Goal: Information Seeking & Learning: Compare options

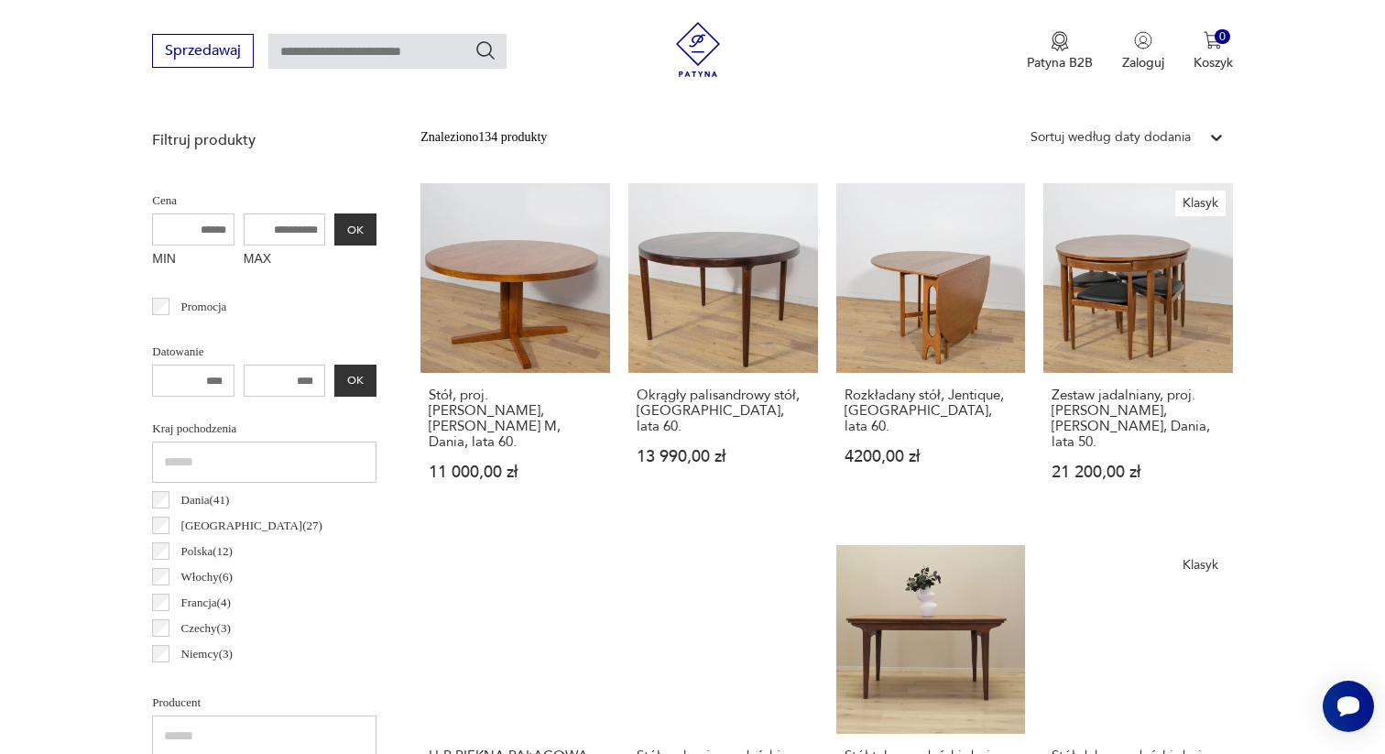
scroll to position [638, 0]
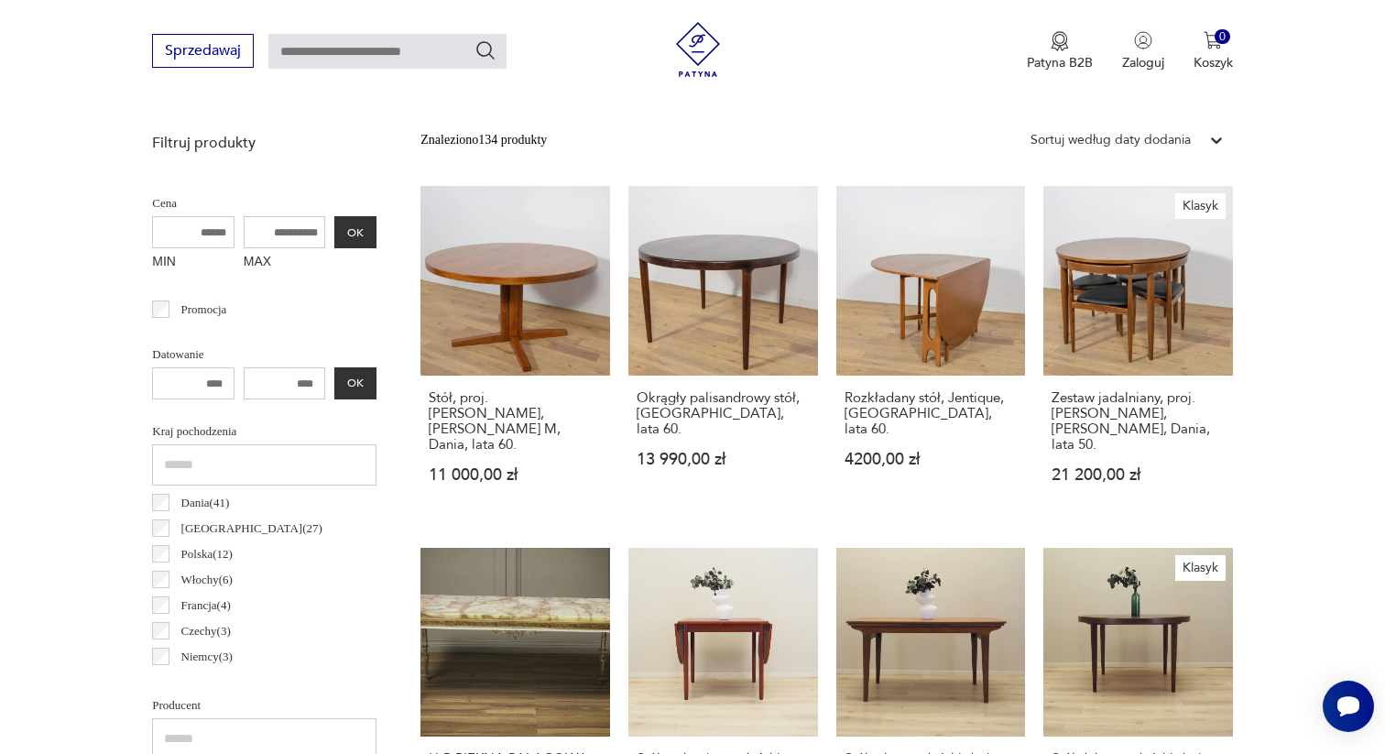
click at [264, 231] on input "MAX" at bounding box center [285, 232] width 82 height 32
type input "****"
click at [347, 226] on button "OK" at bounding box center [355, 232] width 42 height 32
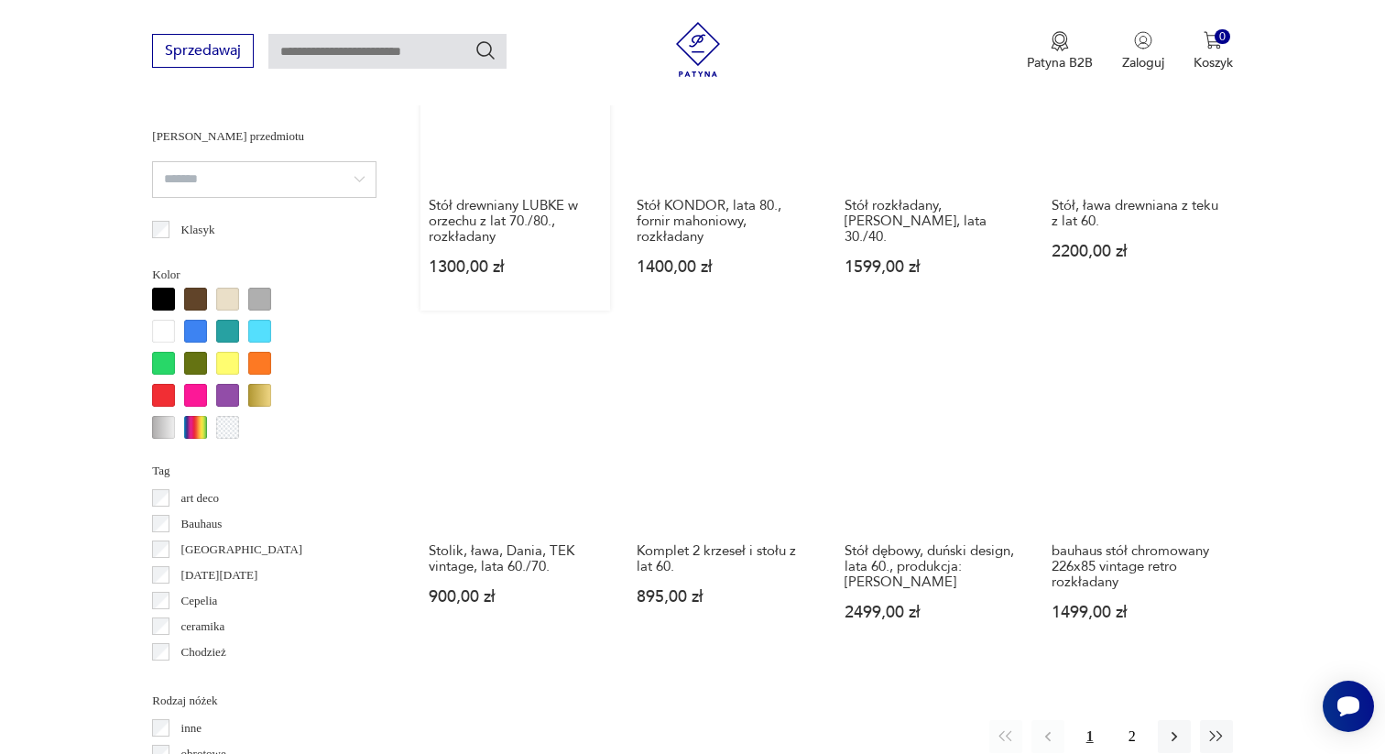
scroll to position [1576, 0]
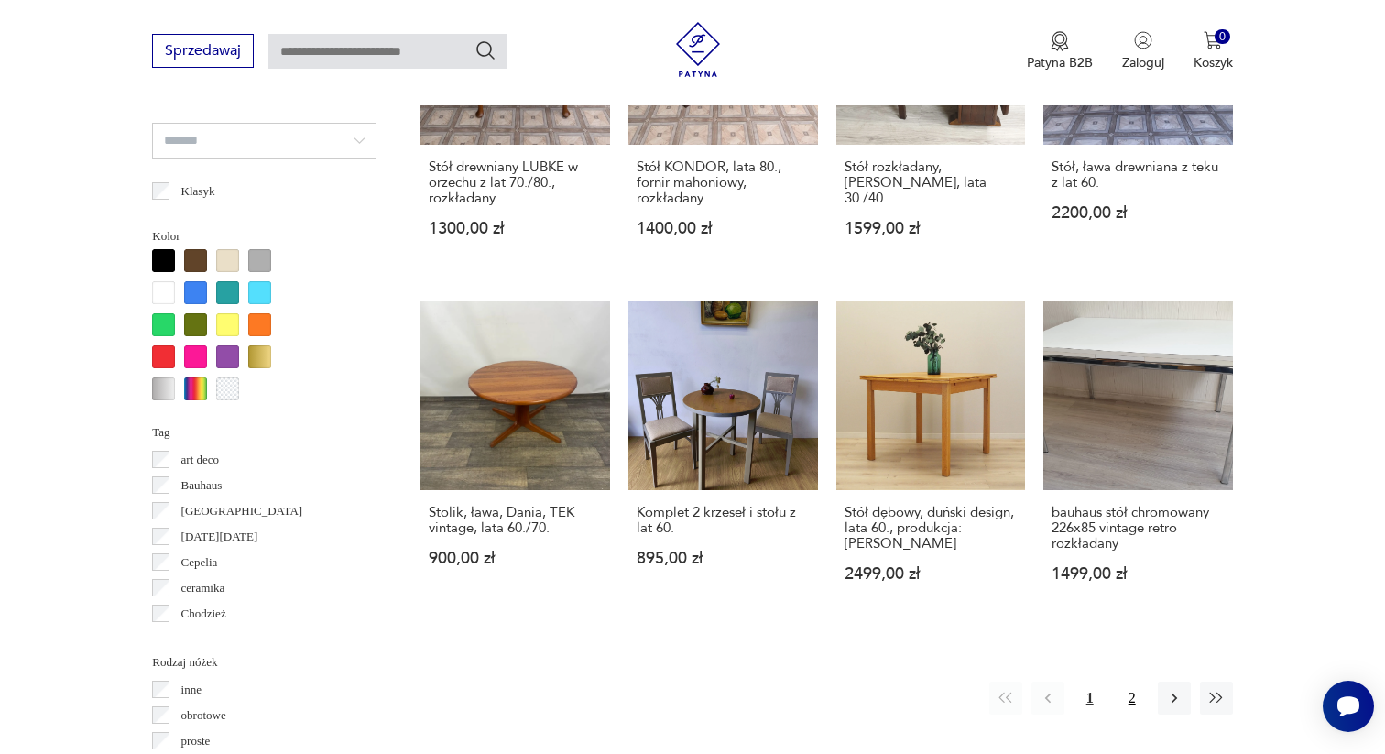
click at [1127, 681] on button "2" at bounding box center [1131, 697] width 33 height 33
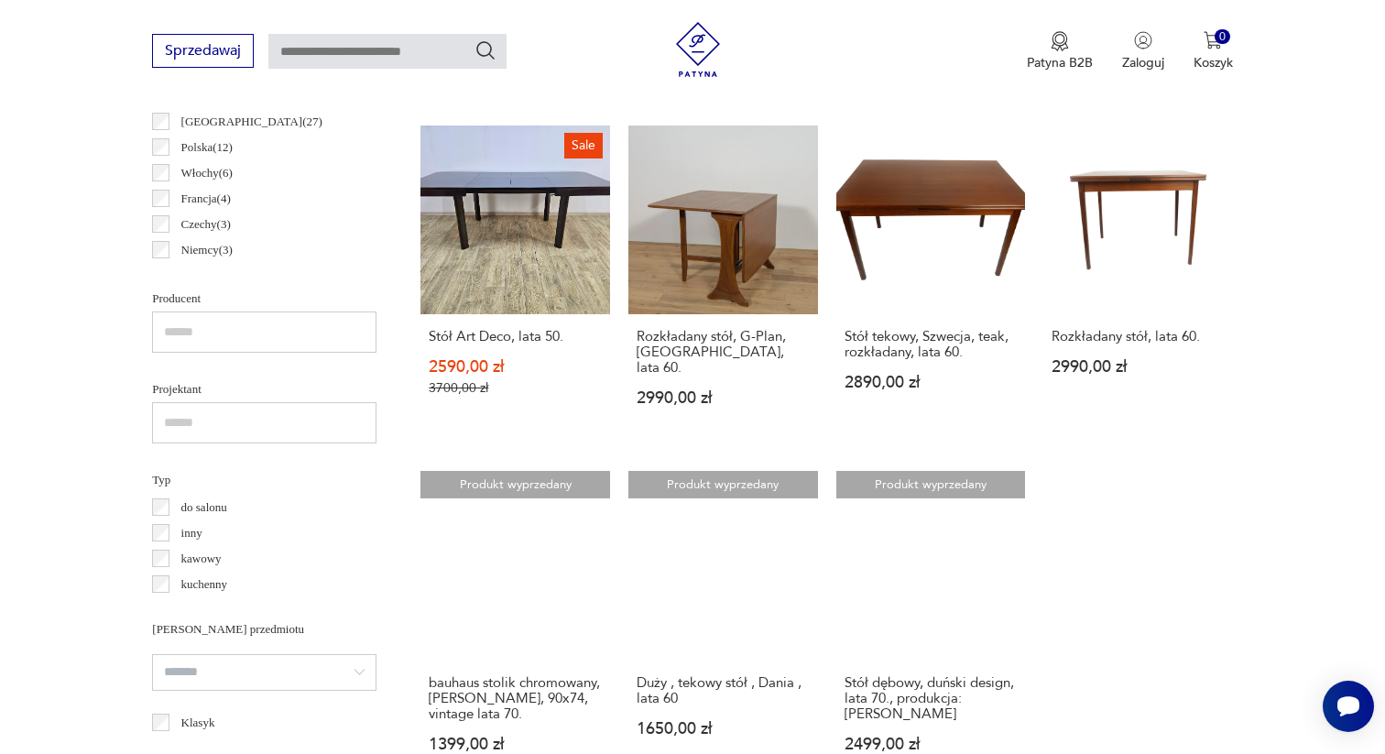
scroll to position [1050, 0]
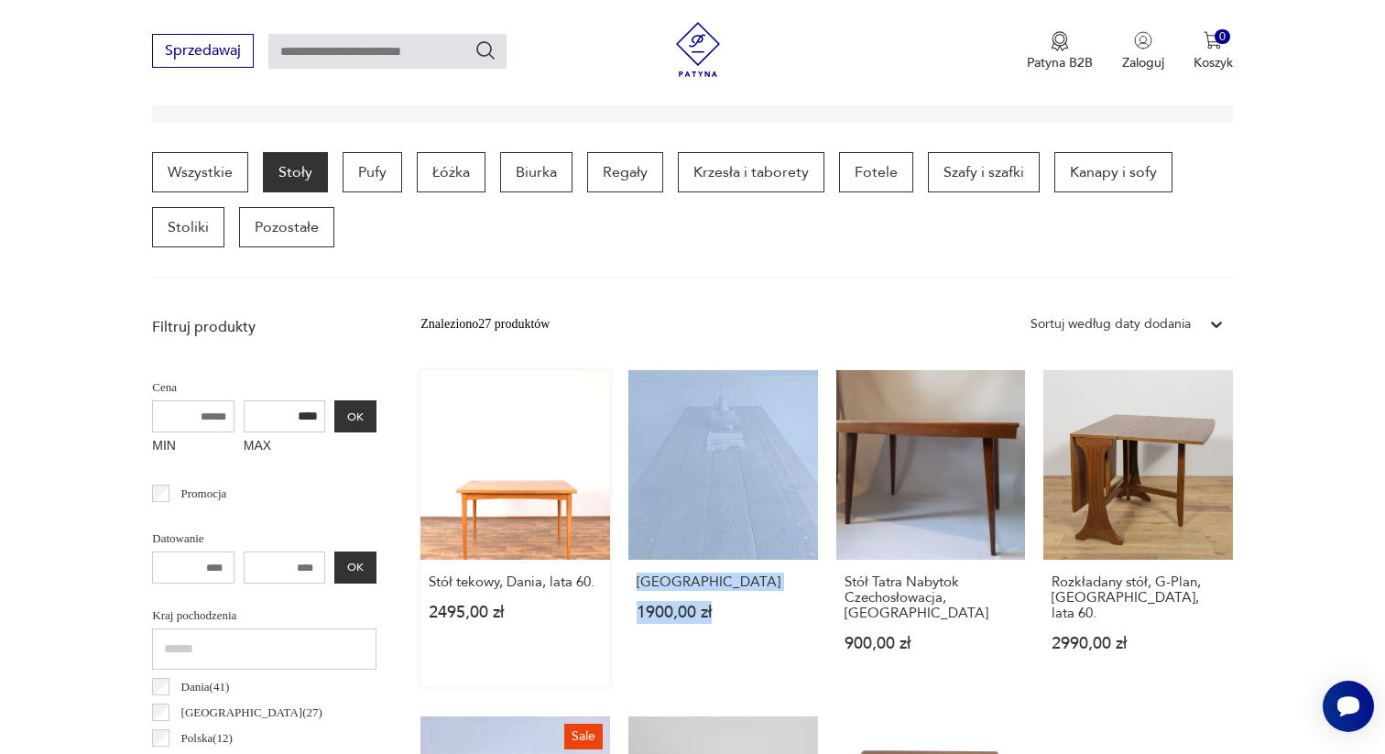
click at [582, 457] on link "Stół tekowy, Dania, lata 60. 2495,00 zł" at bounding box center [515, 528] width 190 height 317
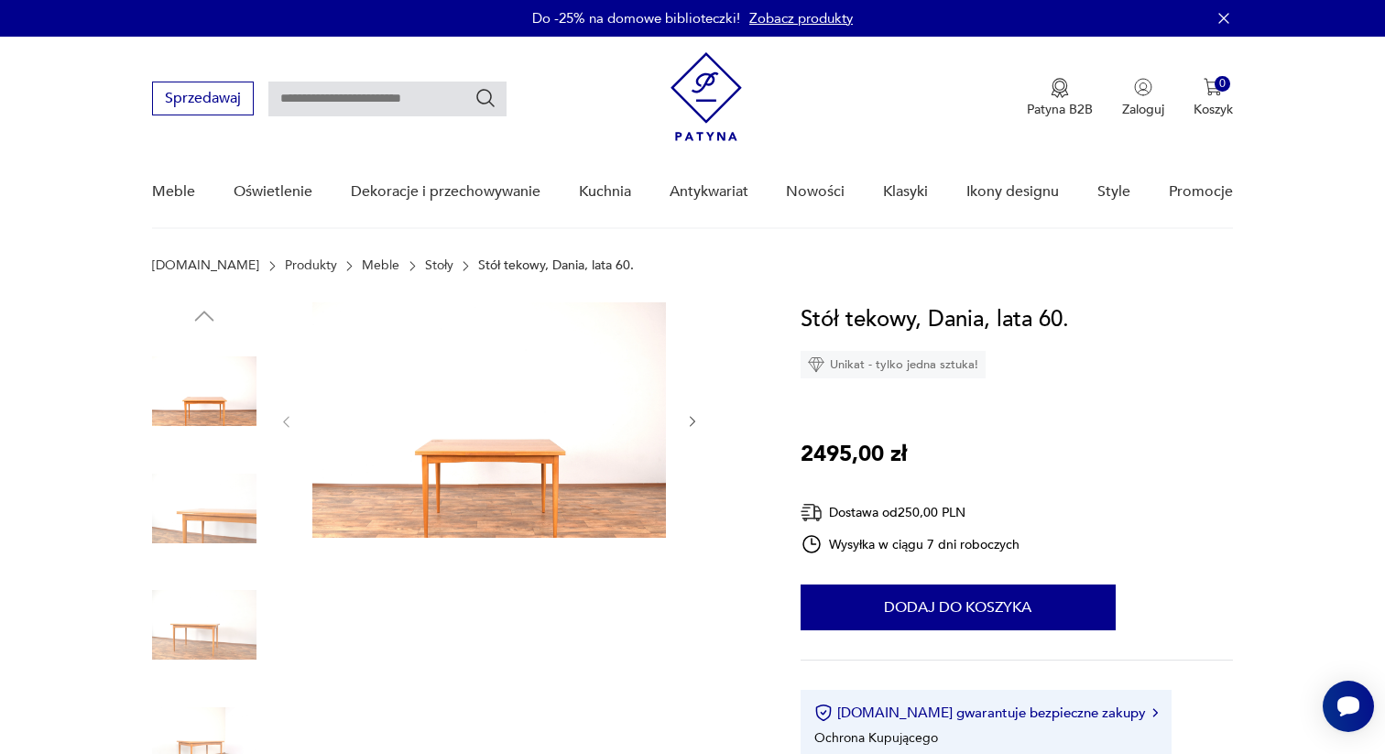
click at [522, 464] on img at bounding box center [488, 419] width 353 height 235
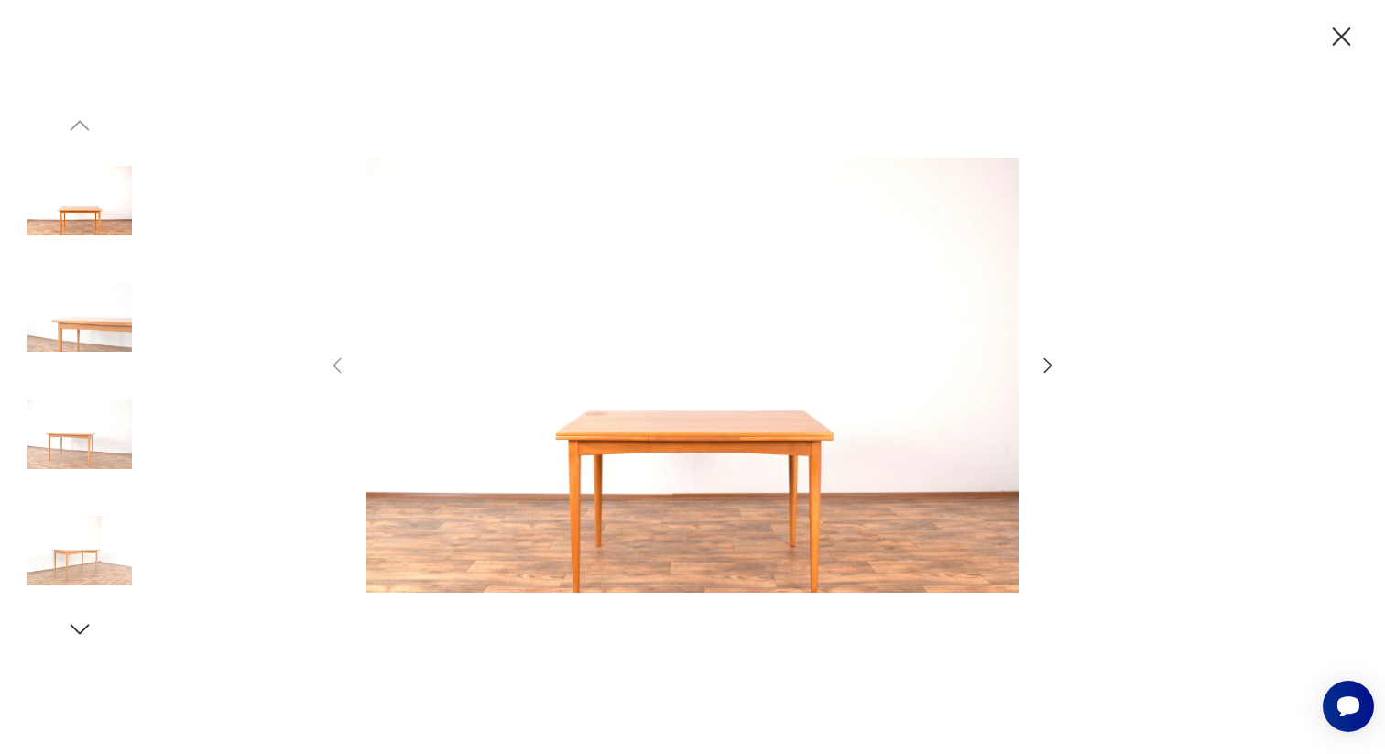
click at [1039, 366] on icon "button" at bounding box center [1048, 365] width 22 height 22
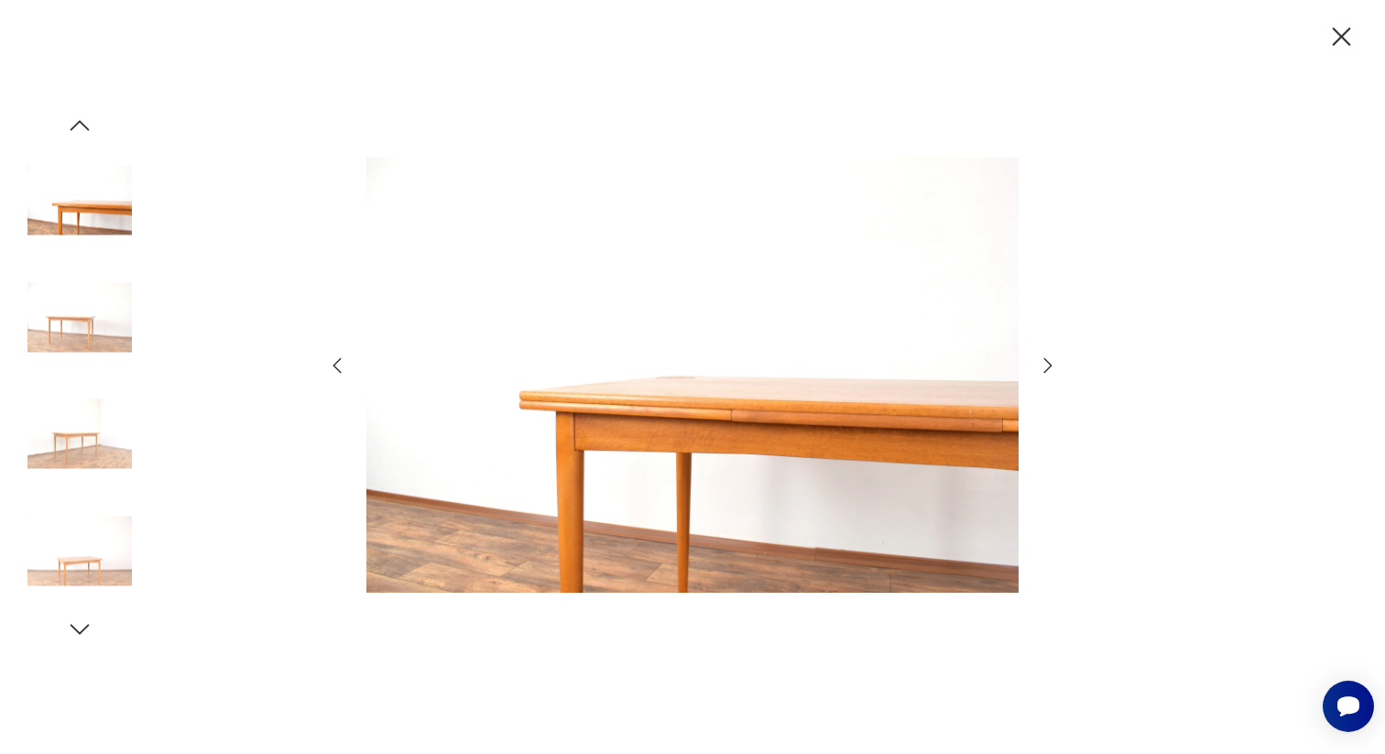
click at [1039, 366] on icon "button" at bounding box center [1048, 365] width 22 height 22
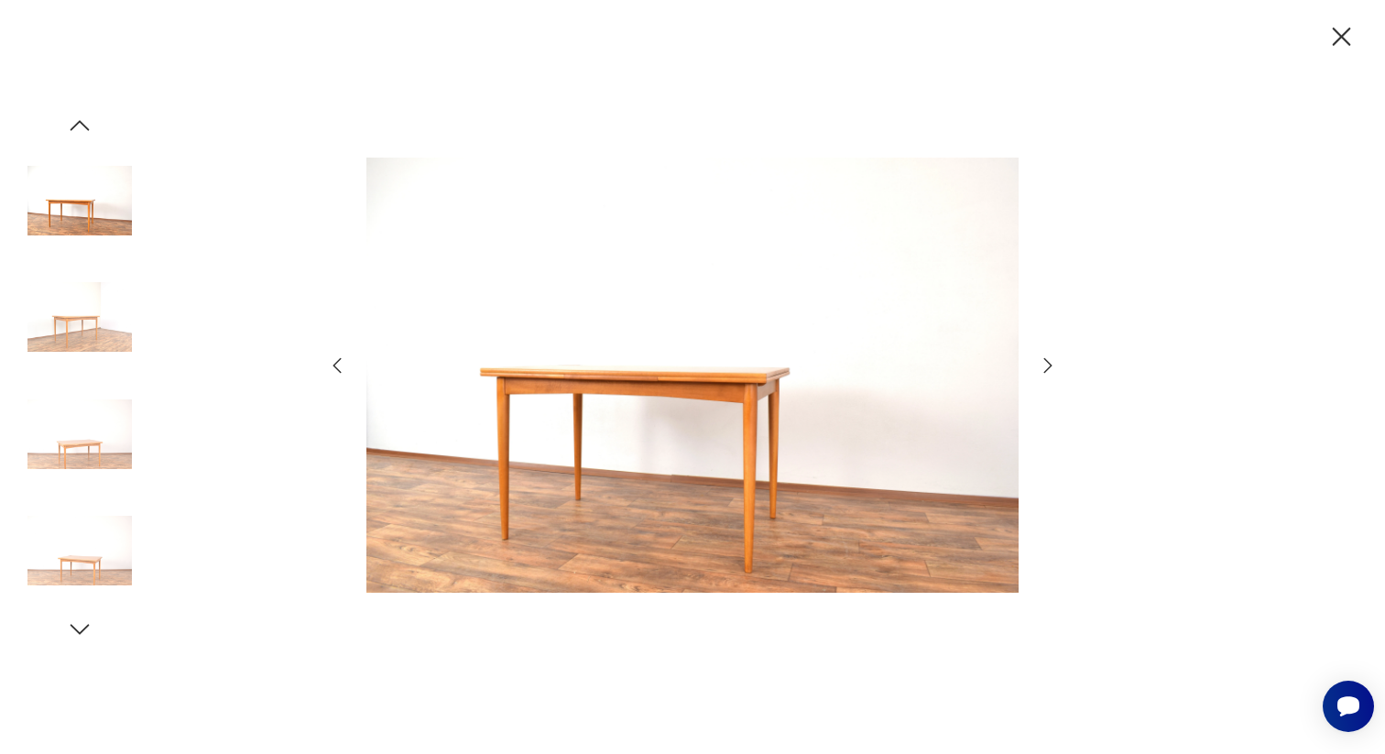
click at [1039, 366] on icon "button" at bounding box center [1048, 365] width 22 height 22
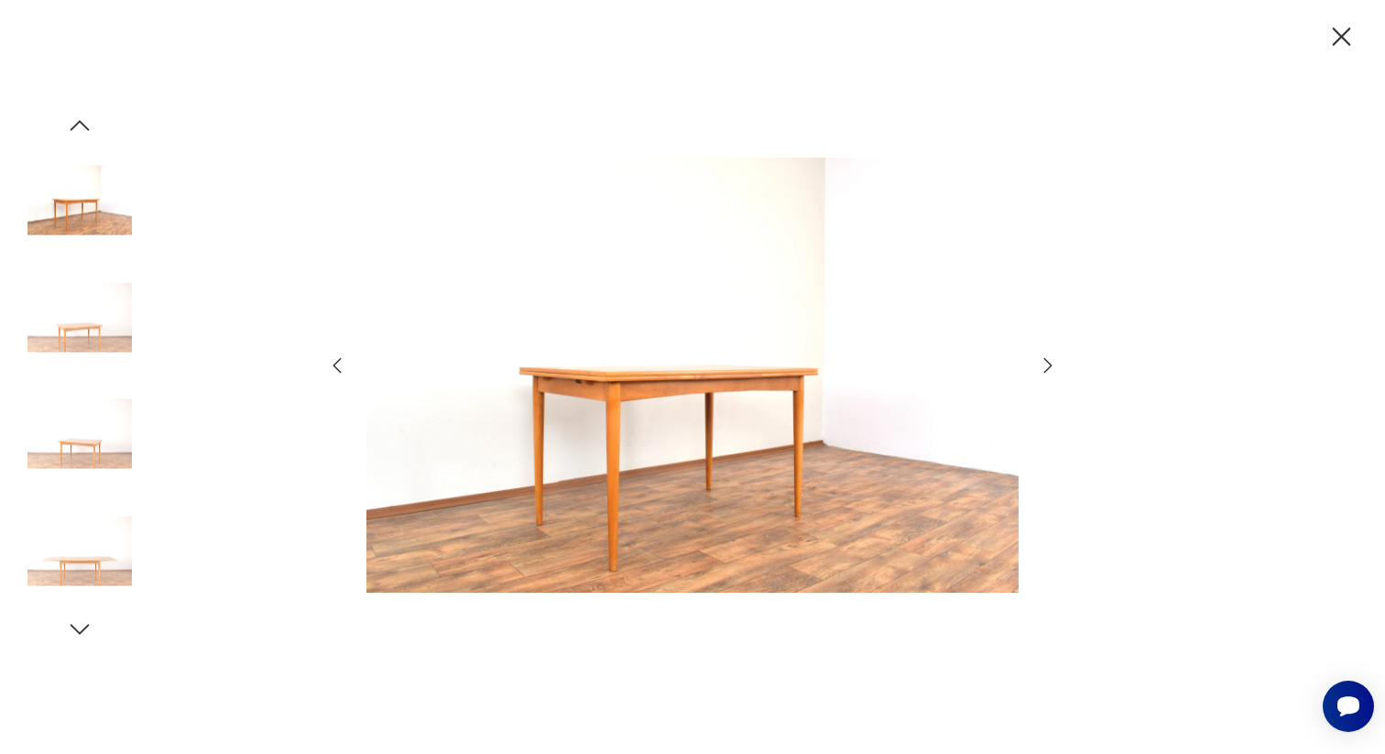
click at [1039, 366] on icon "button" at bounding box center [1048, 365] width 22 height 22
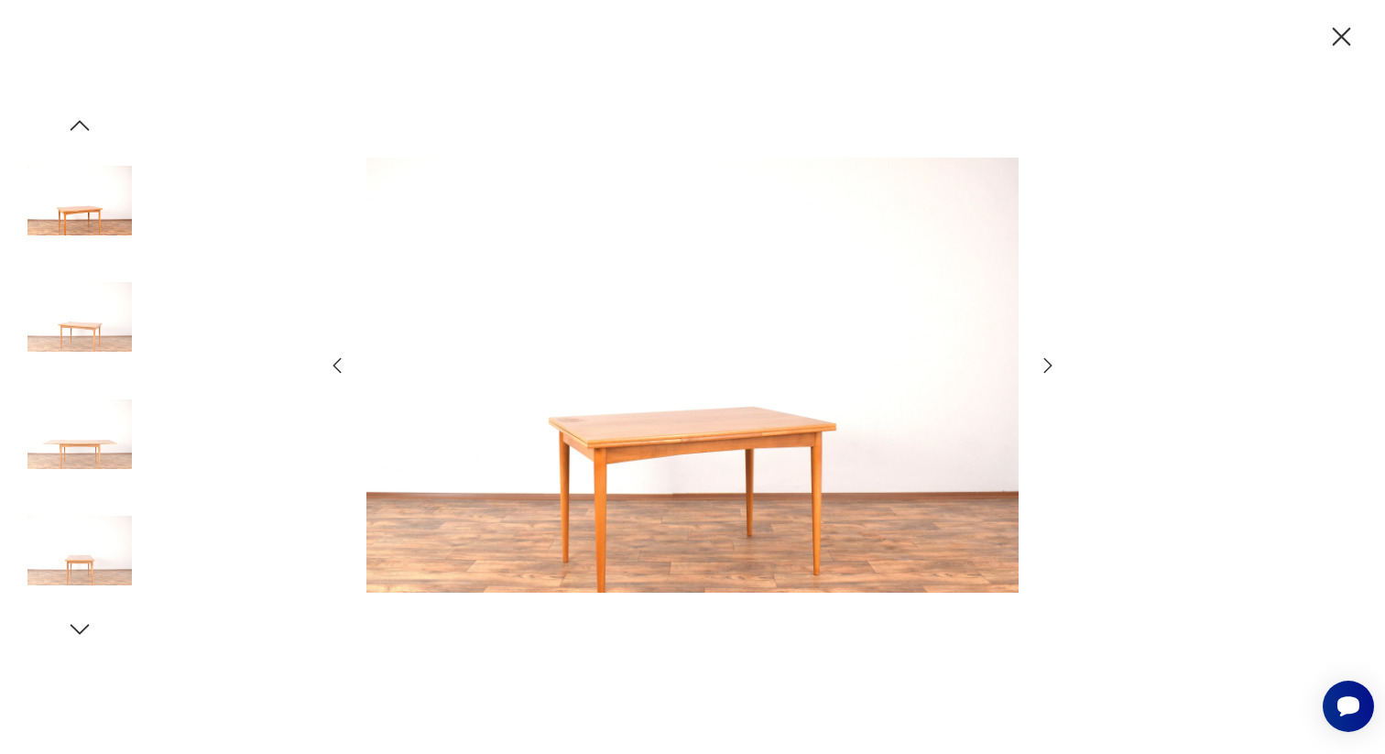
click at [1039, 366] on icon "button" at bounding box center [1048, 365] width 22 height 22
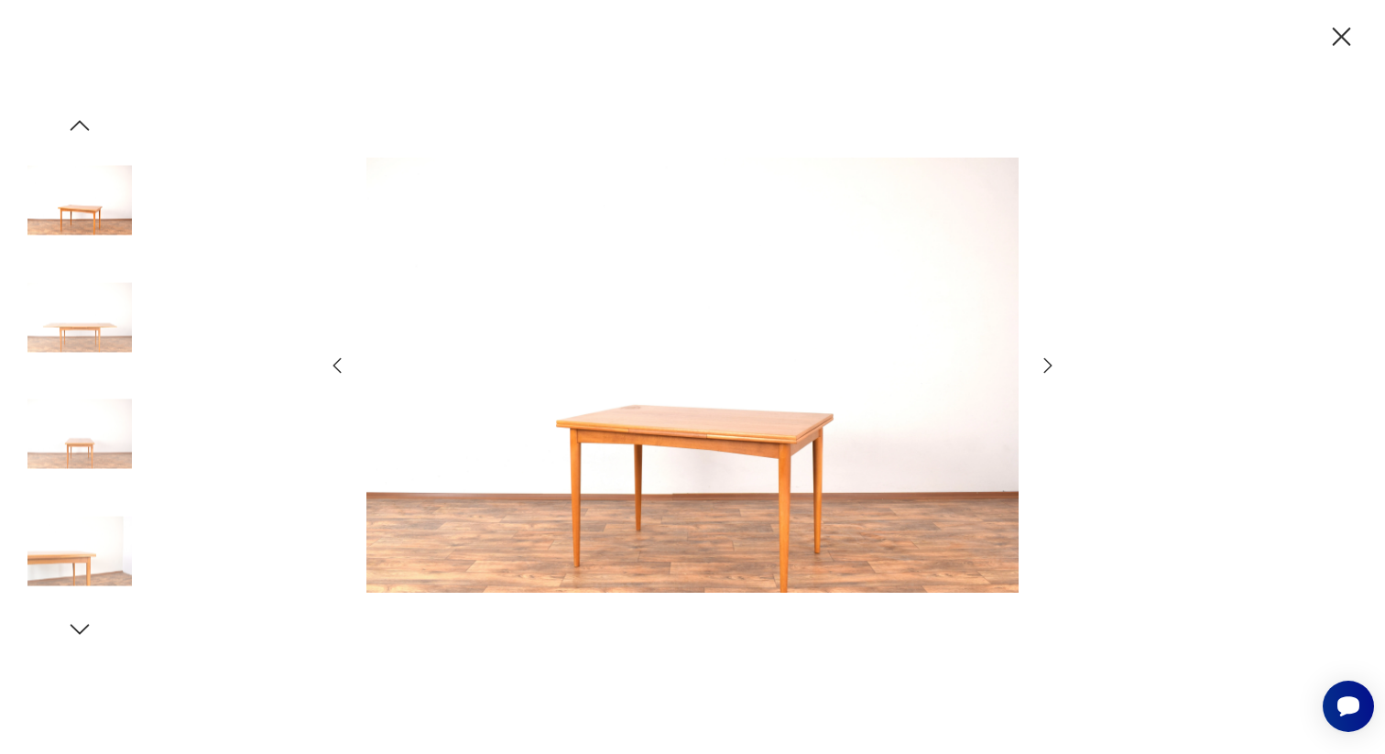
click at [1346, 35] on icon "button" at bounding box center [1341, 37] width 32 height 32
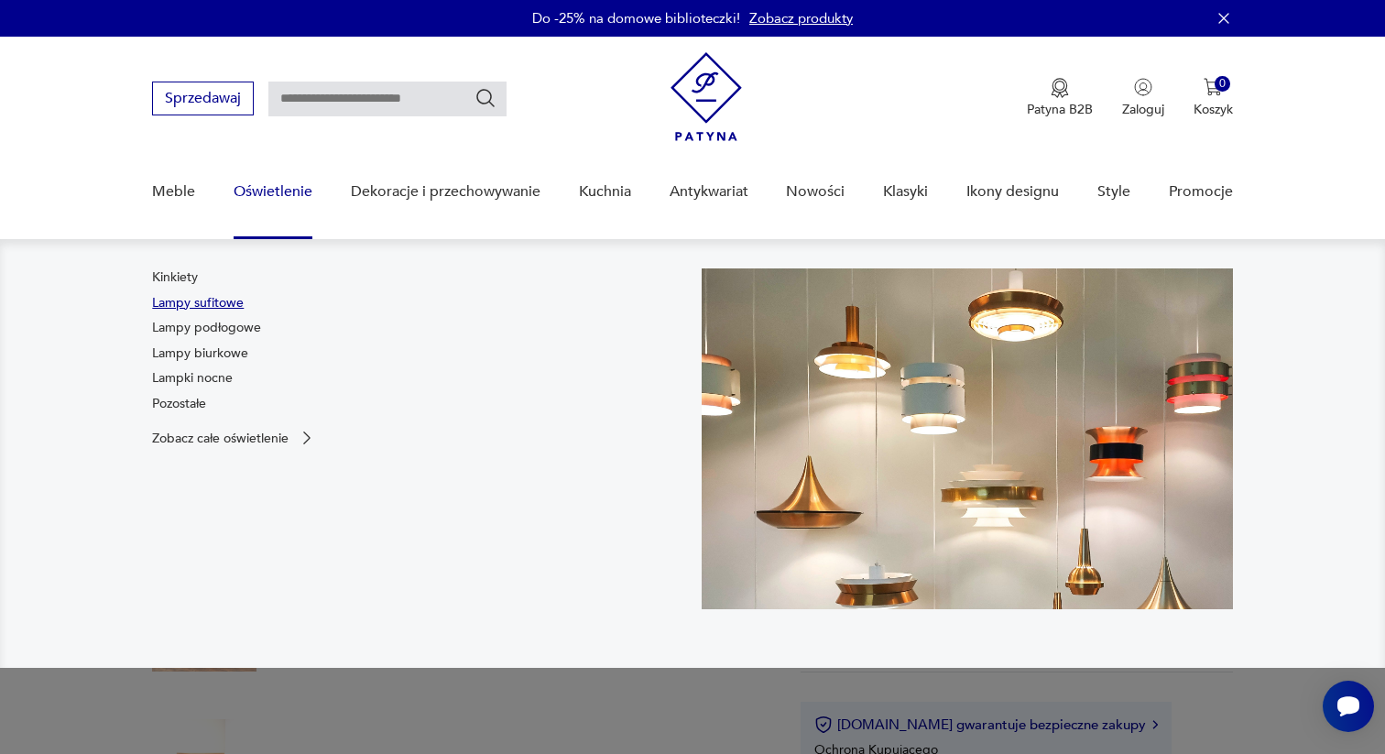
click at [200, 300] on link "Lampy sufitowe" at bounding box center [198, 303] width 92 height 18
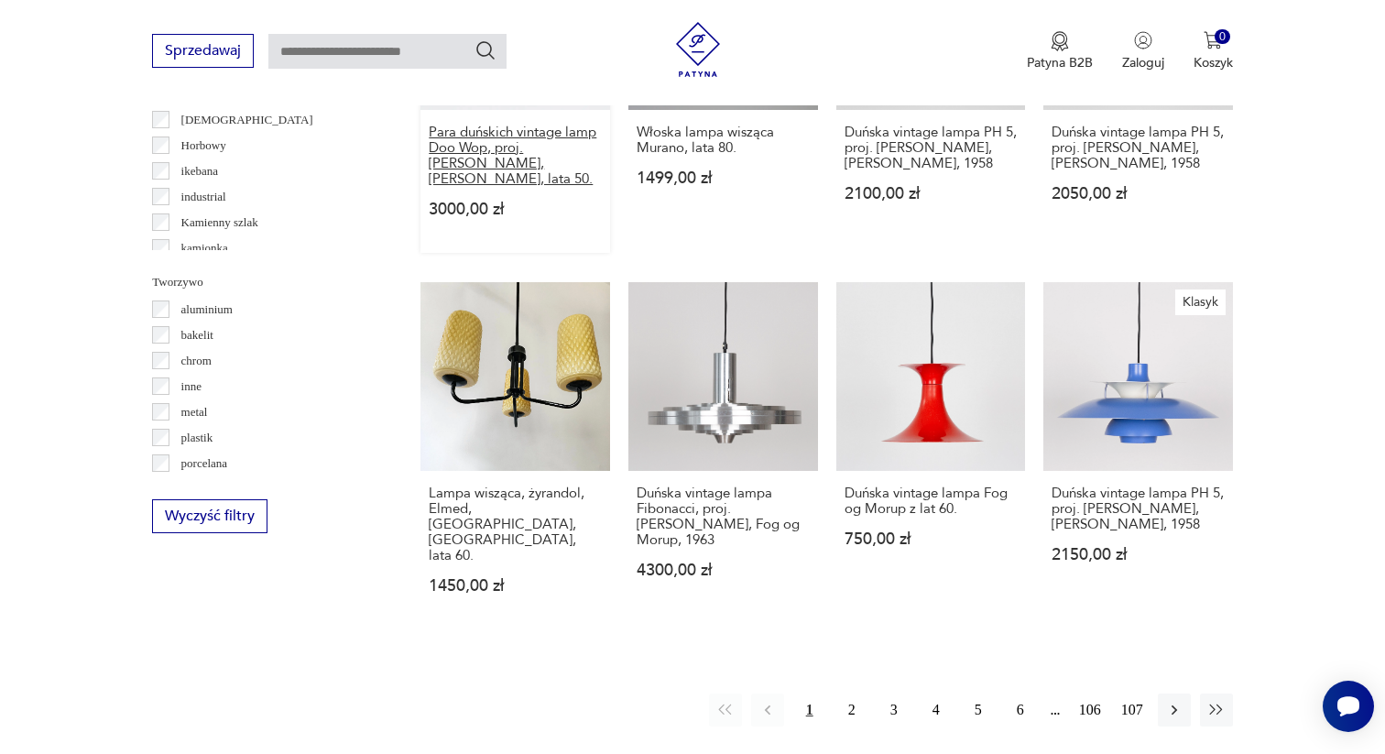
scroll to position [1592, 0]
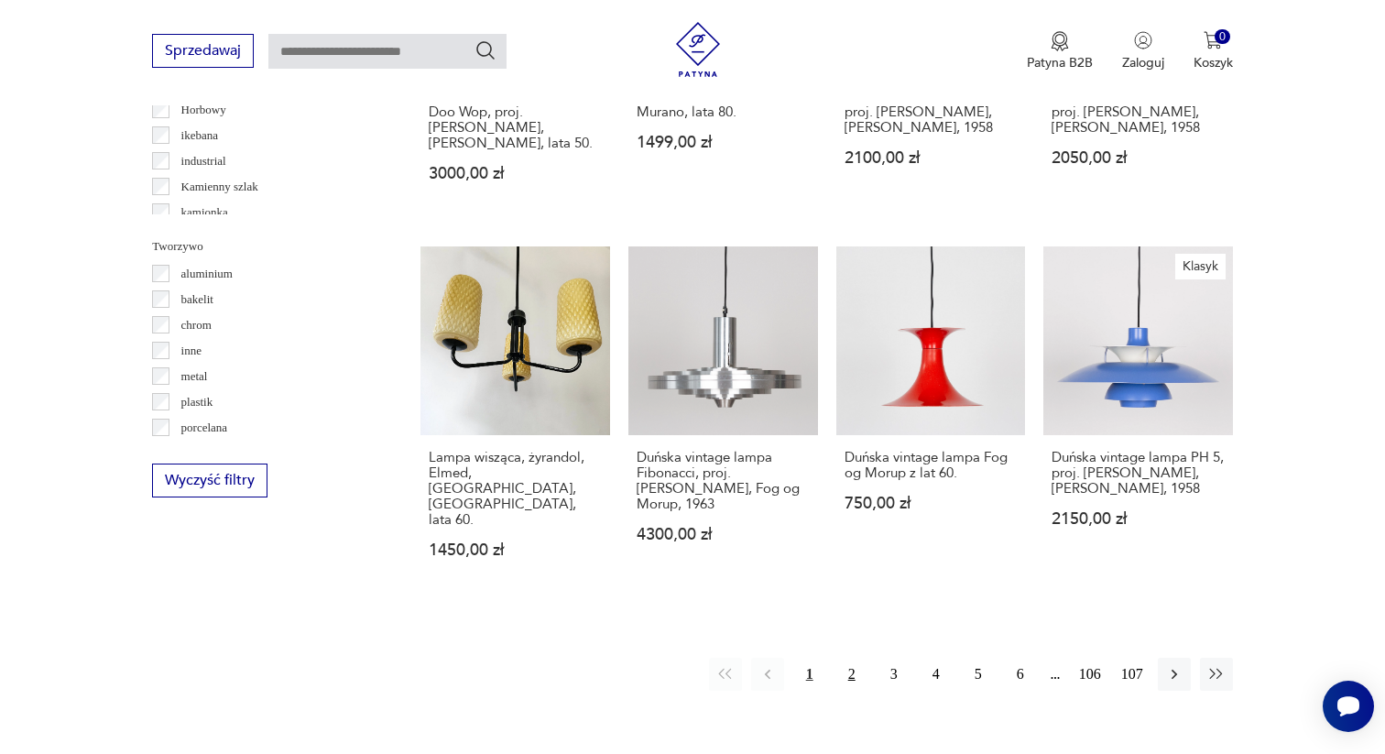
click at [853, 658] on button "2" at bounding box center [851, 674] width 33 height 33
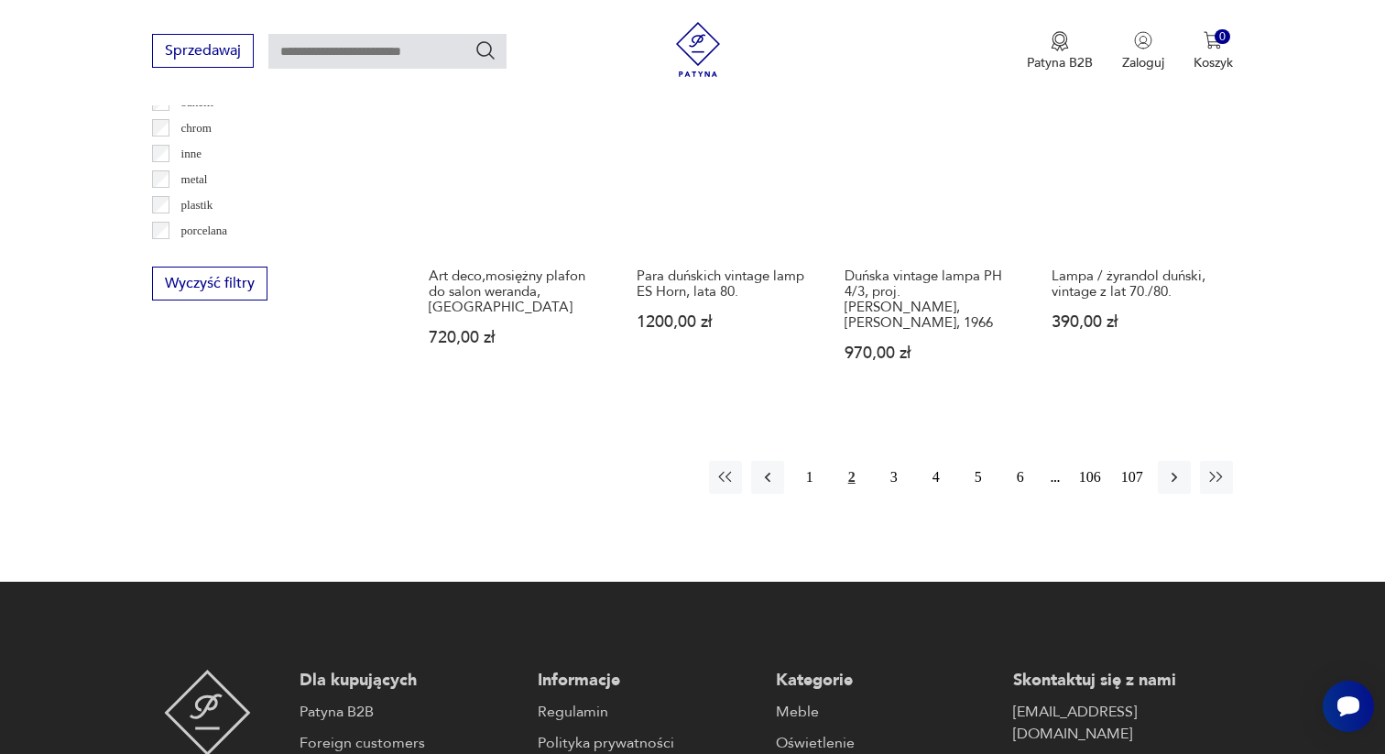
scroll to position [1649, 0]
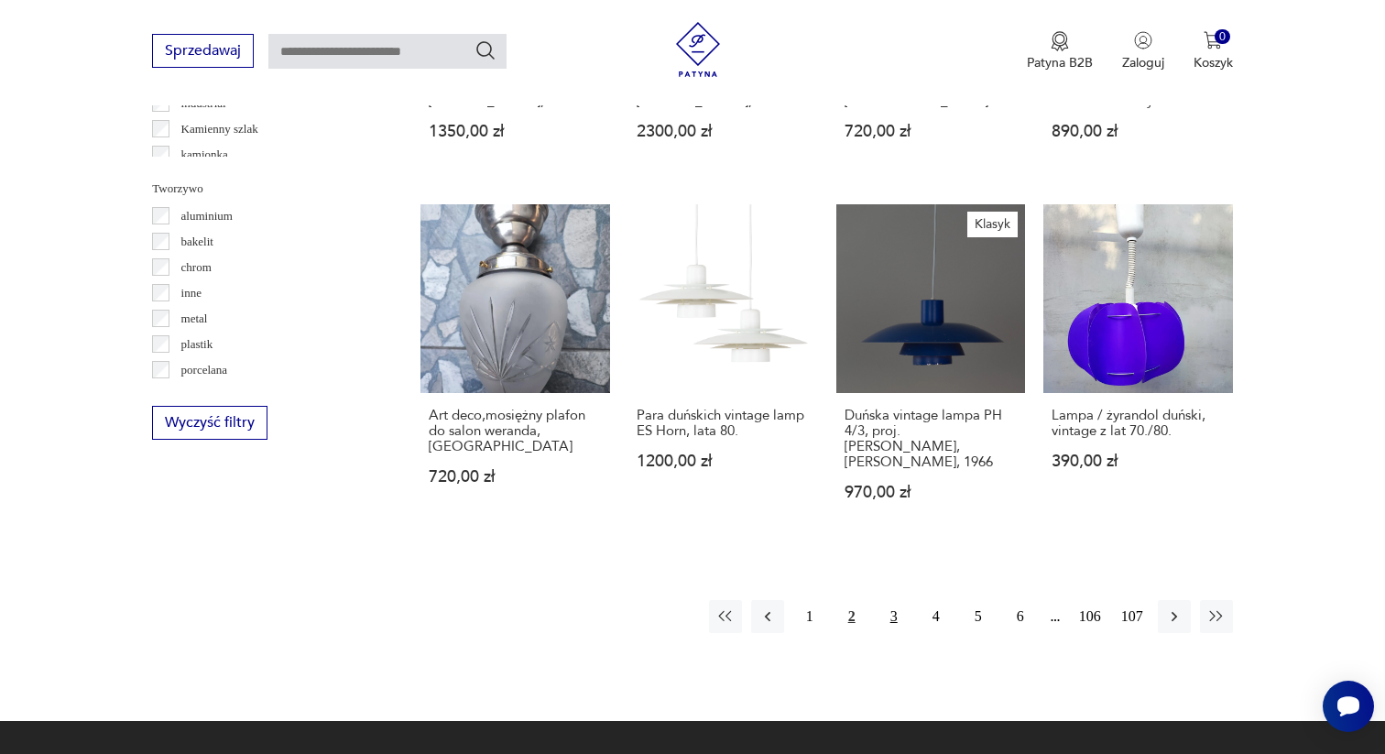
click at [886, 600] on button "3" at bounding box center [893, 616] width 33 height 33
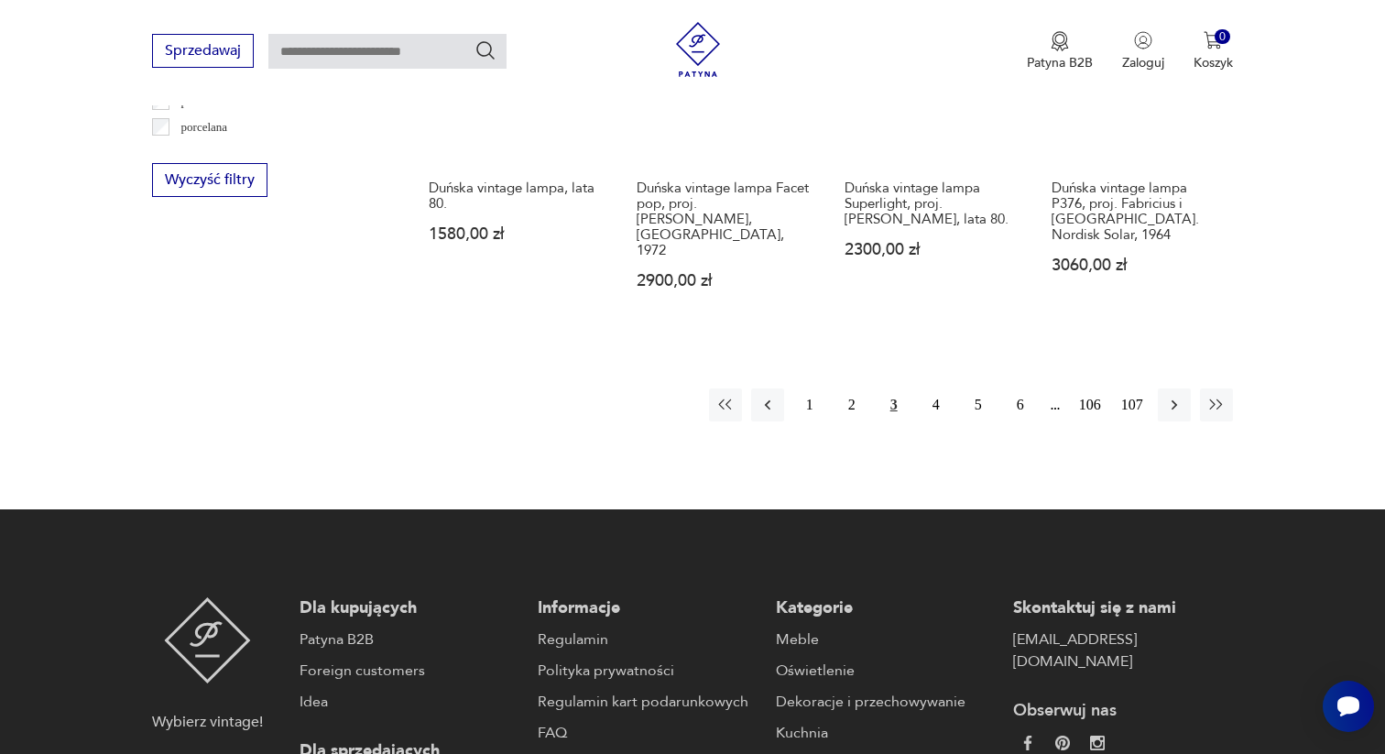
scroll to position [1909, 0]
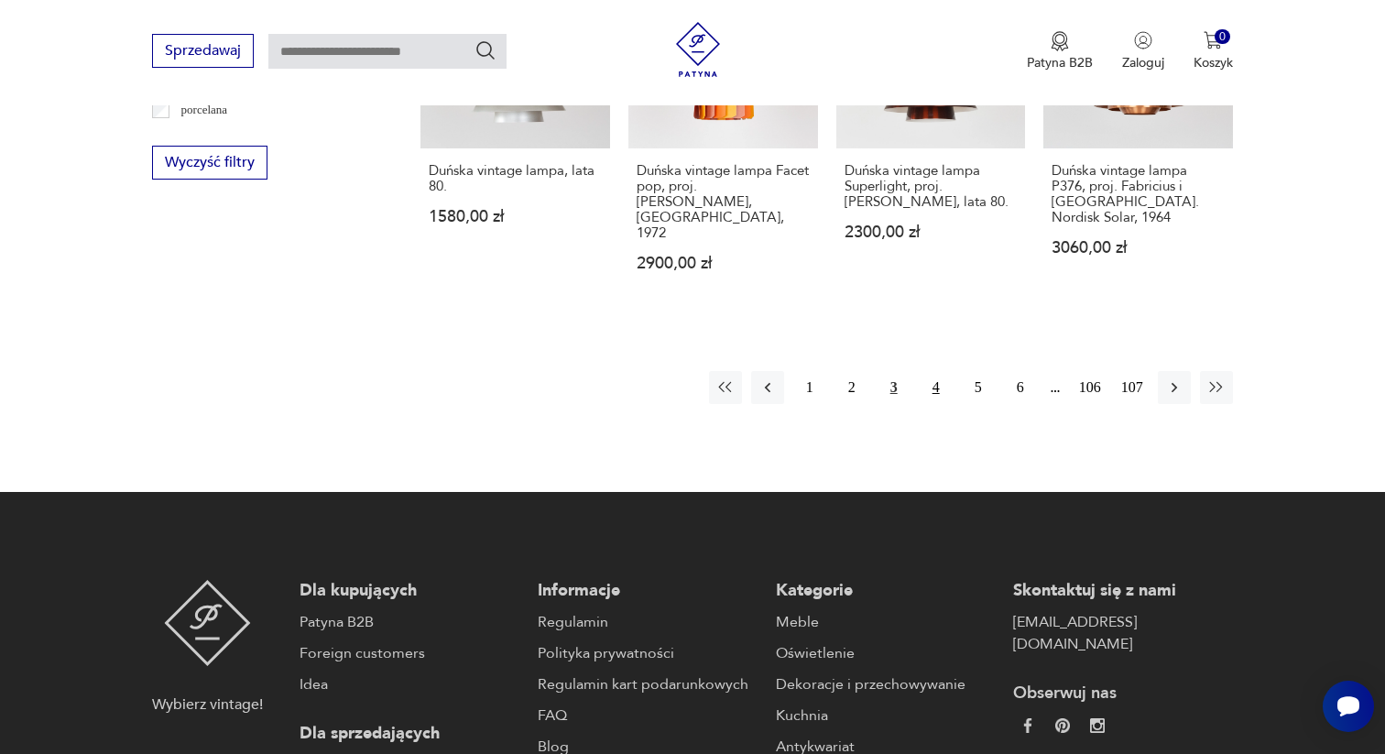
click at [937, 371] on button "4" at bounding box center [935, 387] width 33 height 33
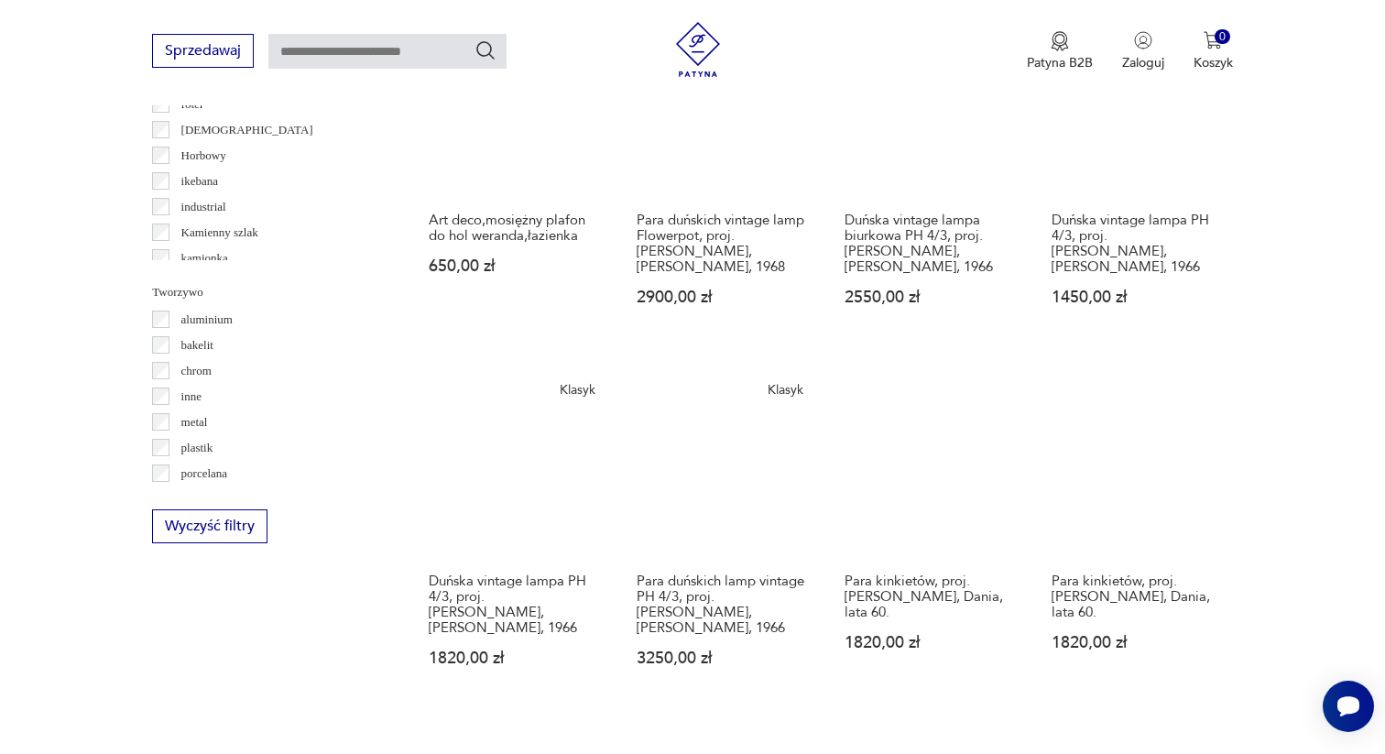
scroll to position [1547, 0]
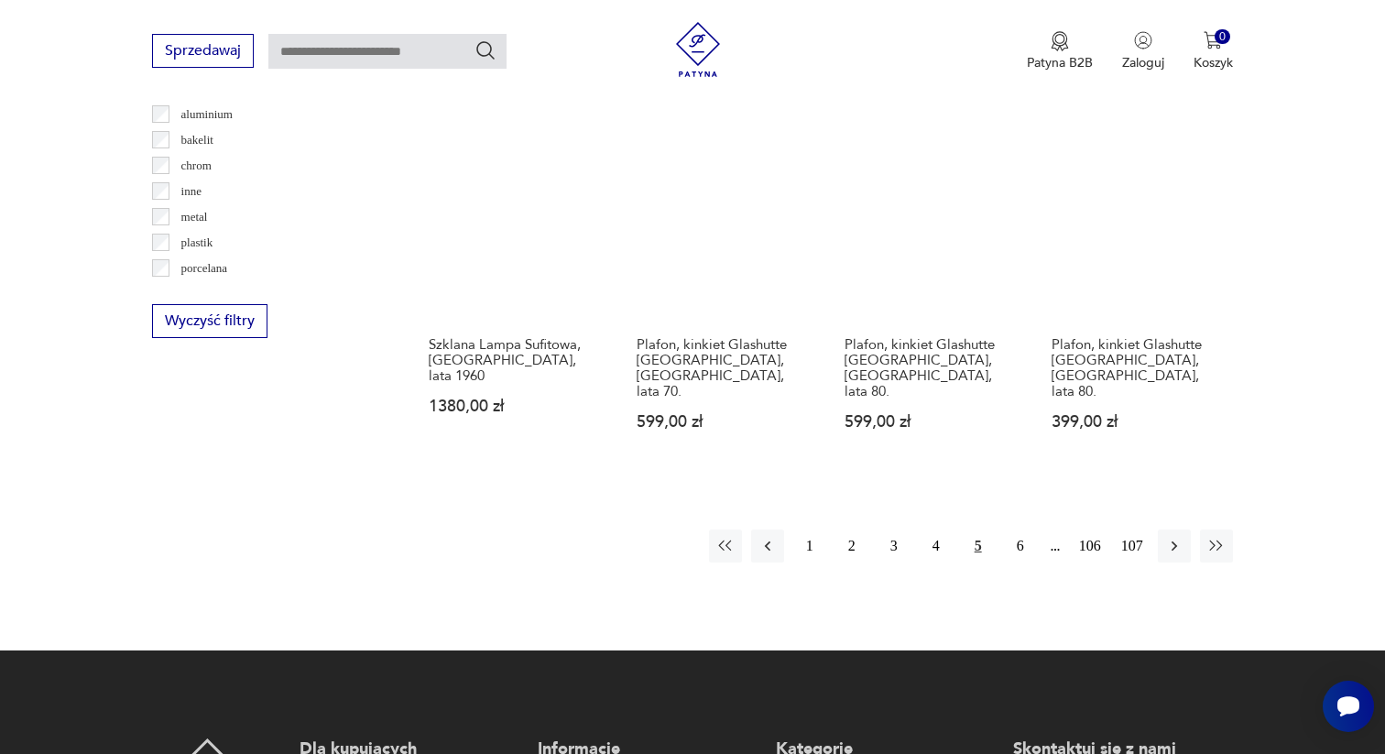
scroll to position [1766, 0]
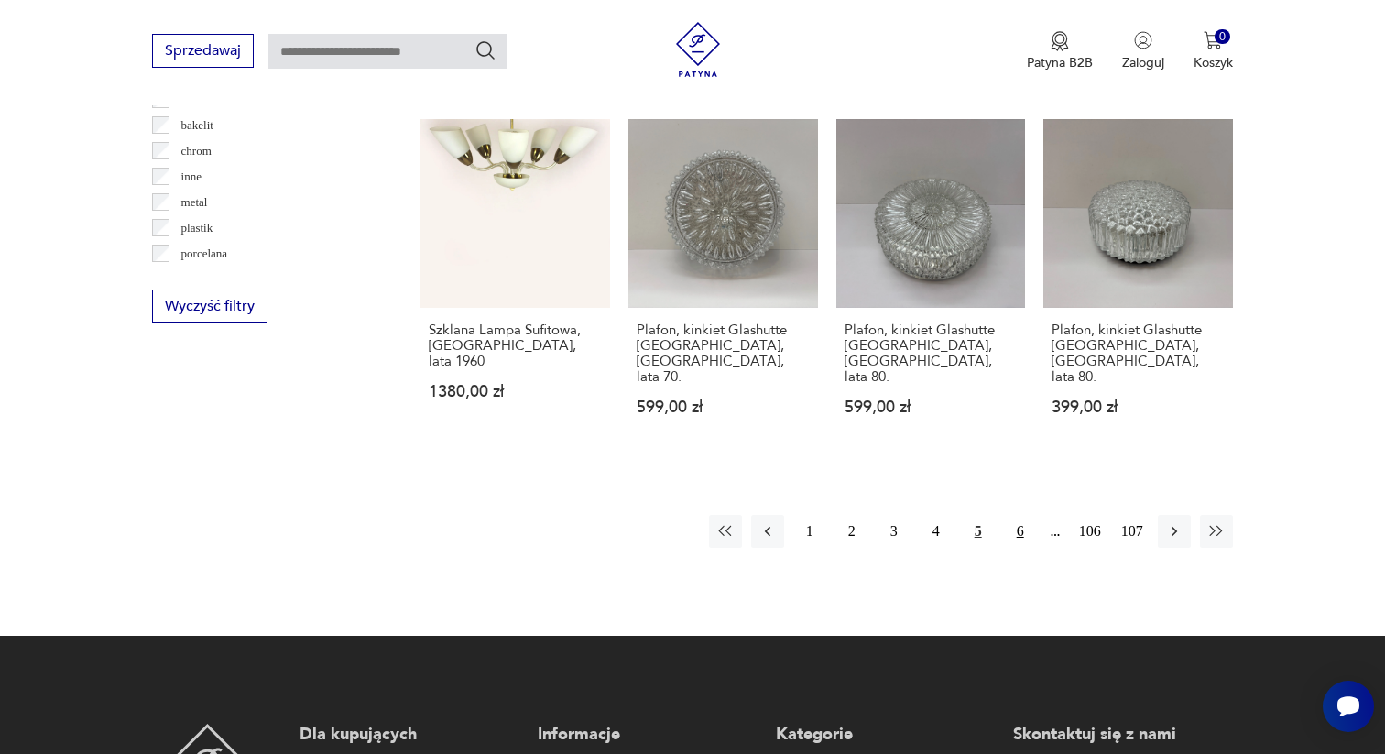
click at [1013, 515] on button "6" at bounding box center [1020, 531] width 33 height 33
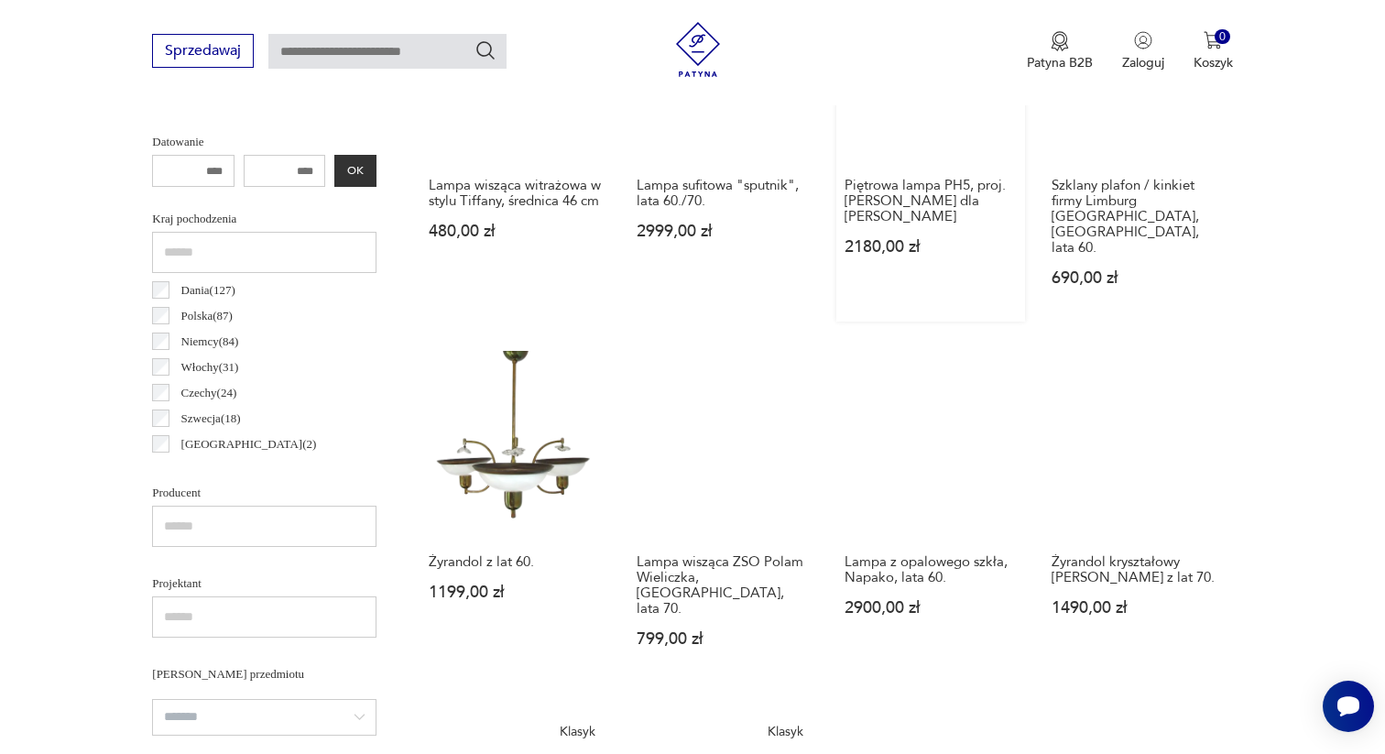
scroll to position [797, 0]
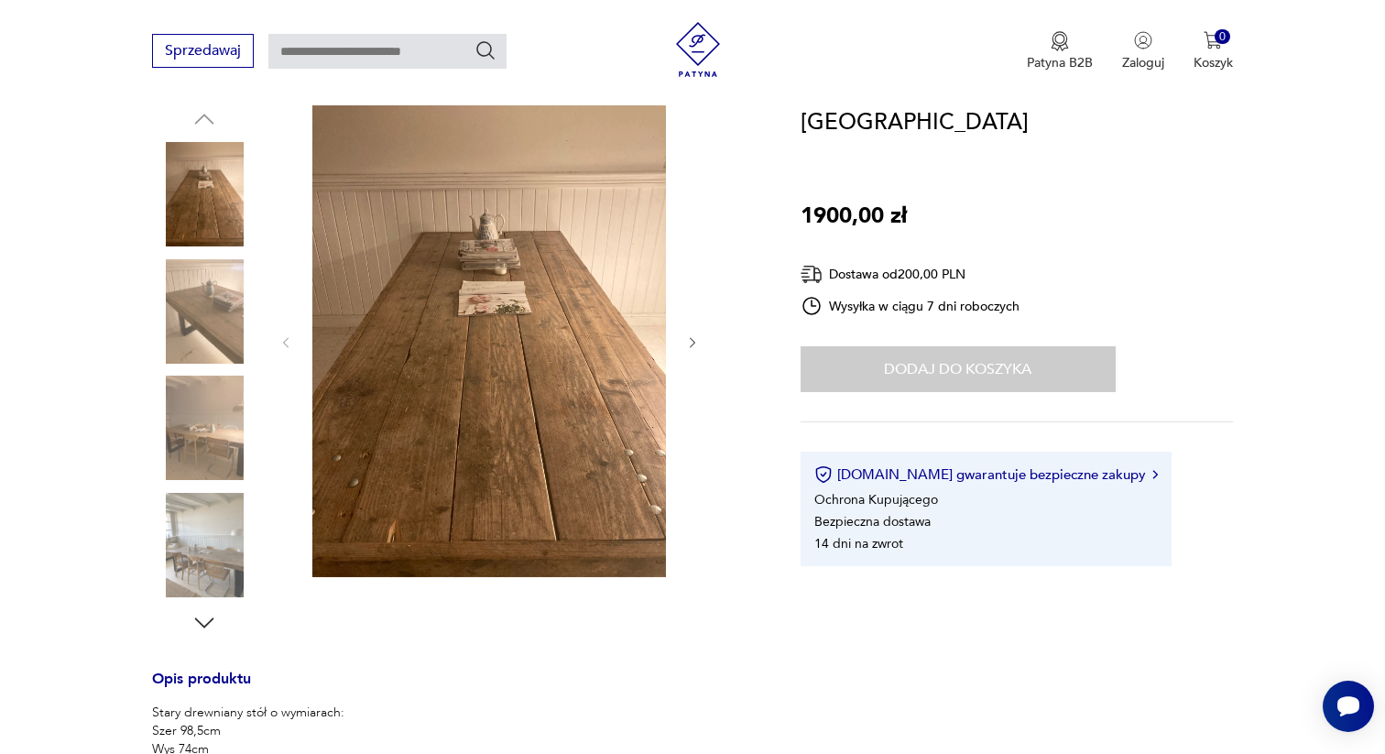
scroll to position [200, 0]
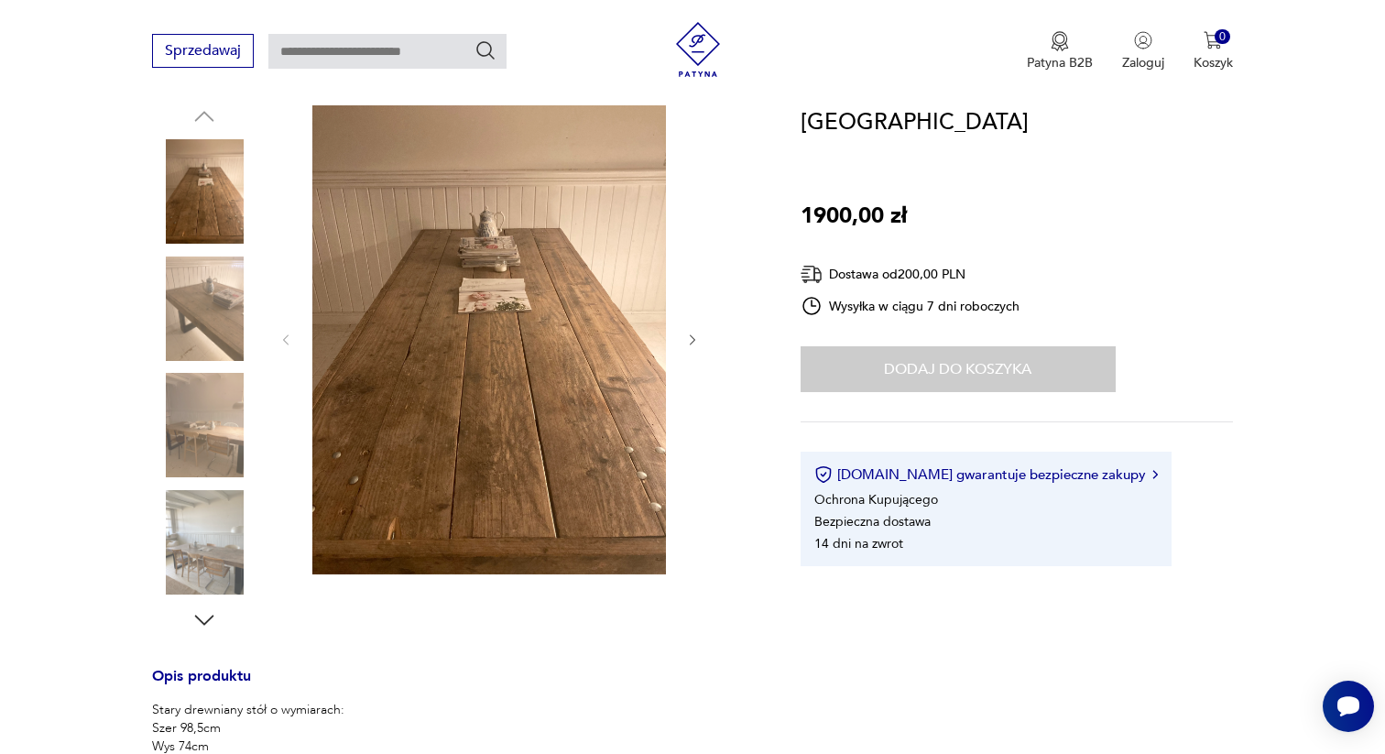
click at [206, 309] on img at bounding box center [204, 308] width 104 height 104
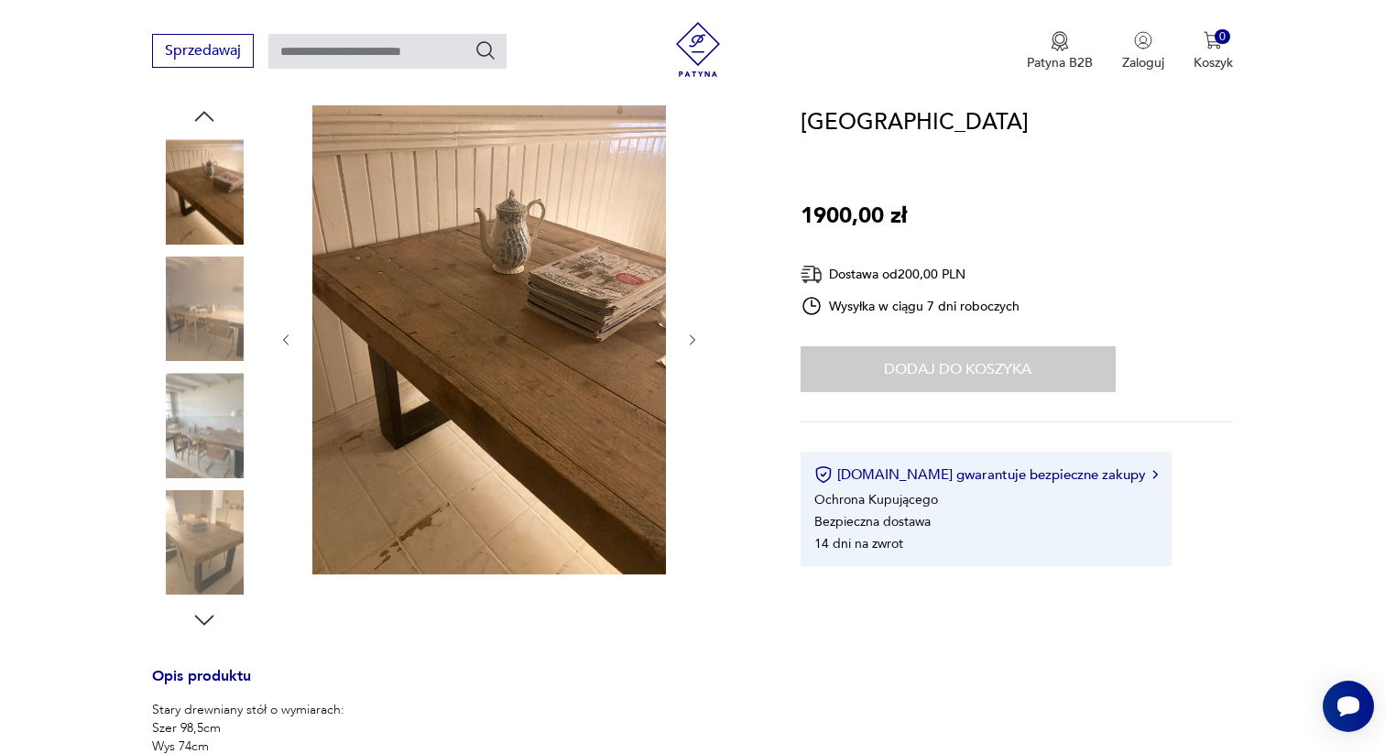
click at [206, 400] on img at bounding box center [204, 425] width 104 height 104
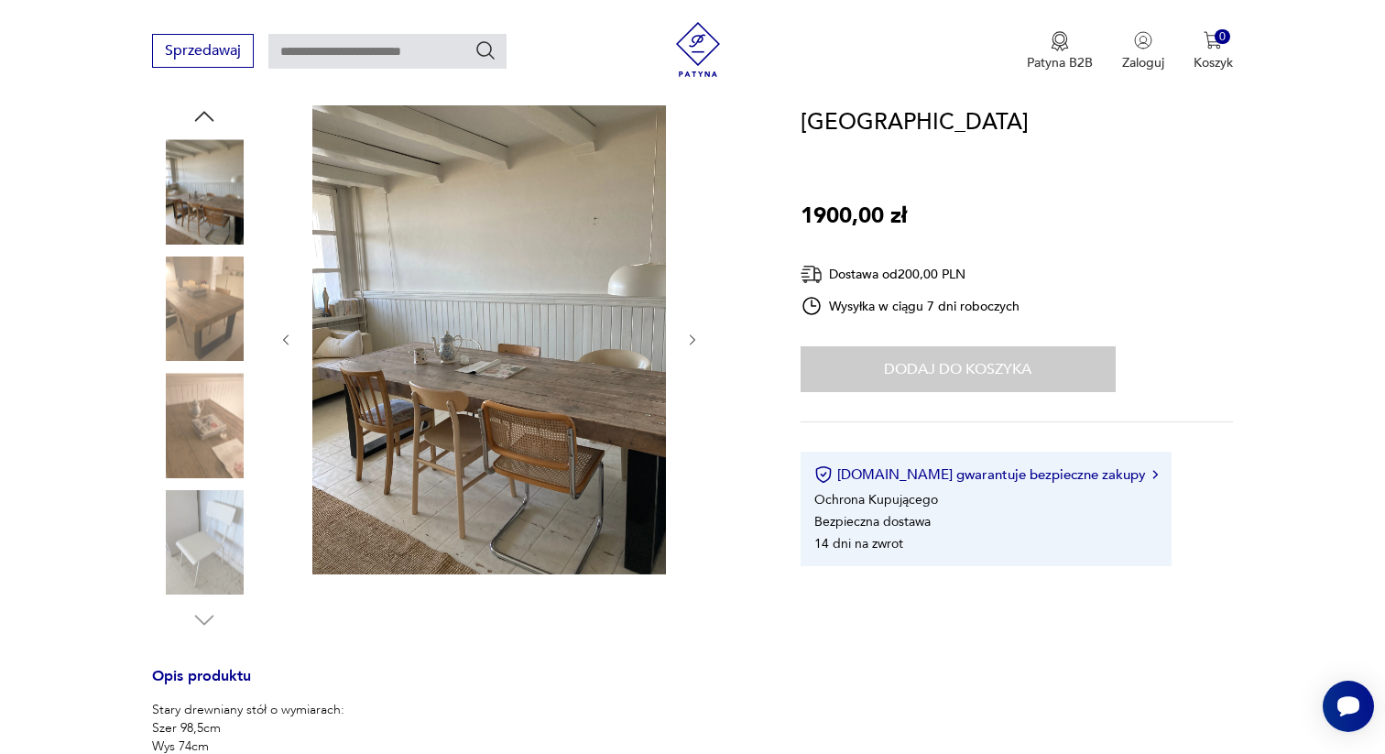
click at [210, 461] on img at bounding box center [204, 425] width 104 height 104
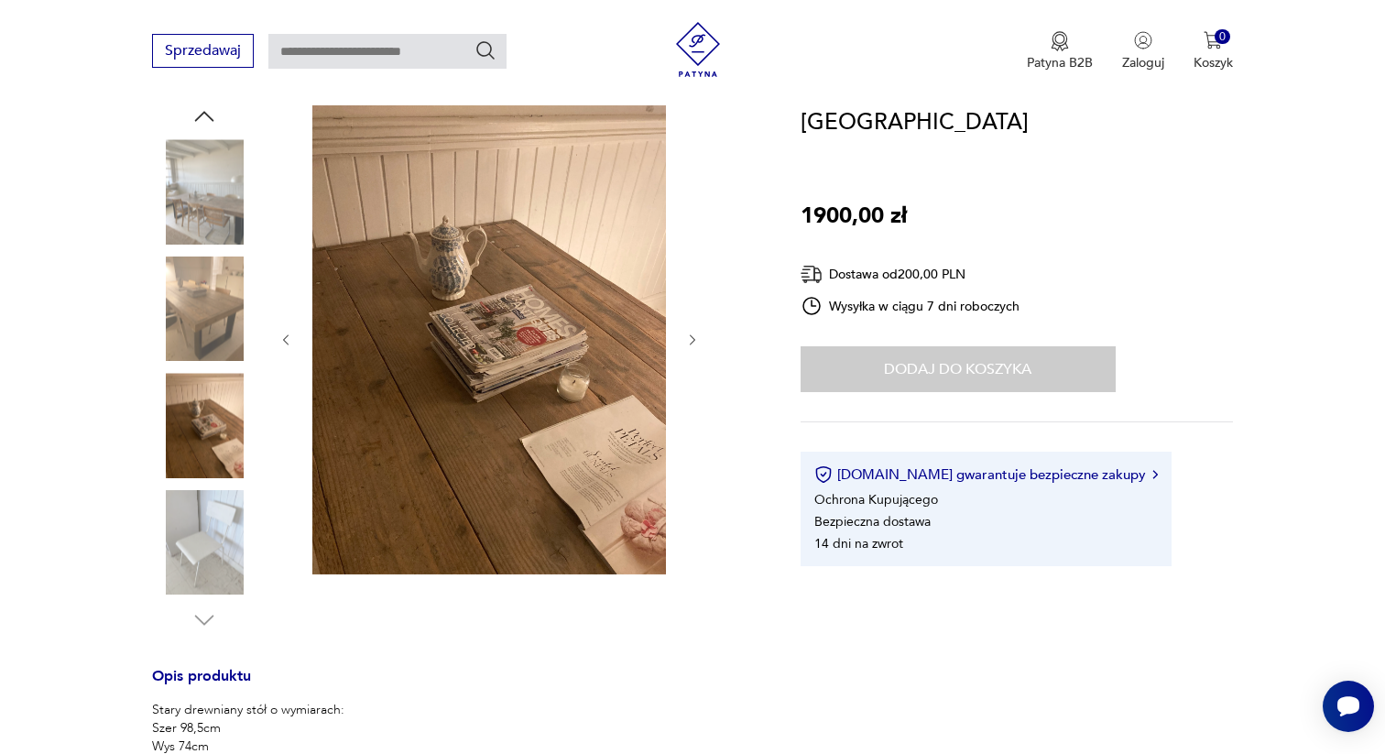
click at [215, 535] on img at bounding box center [204, 542] width 104 height 104
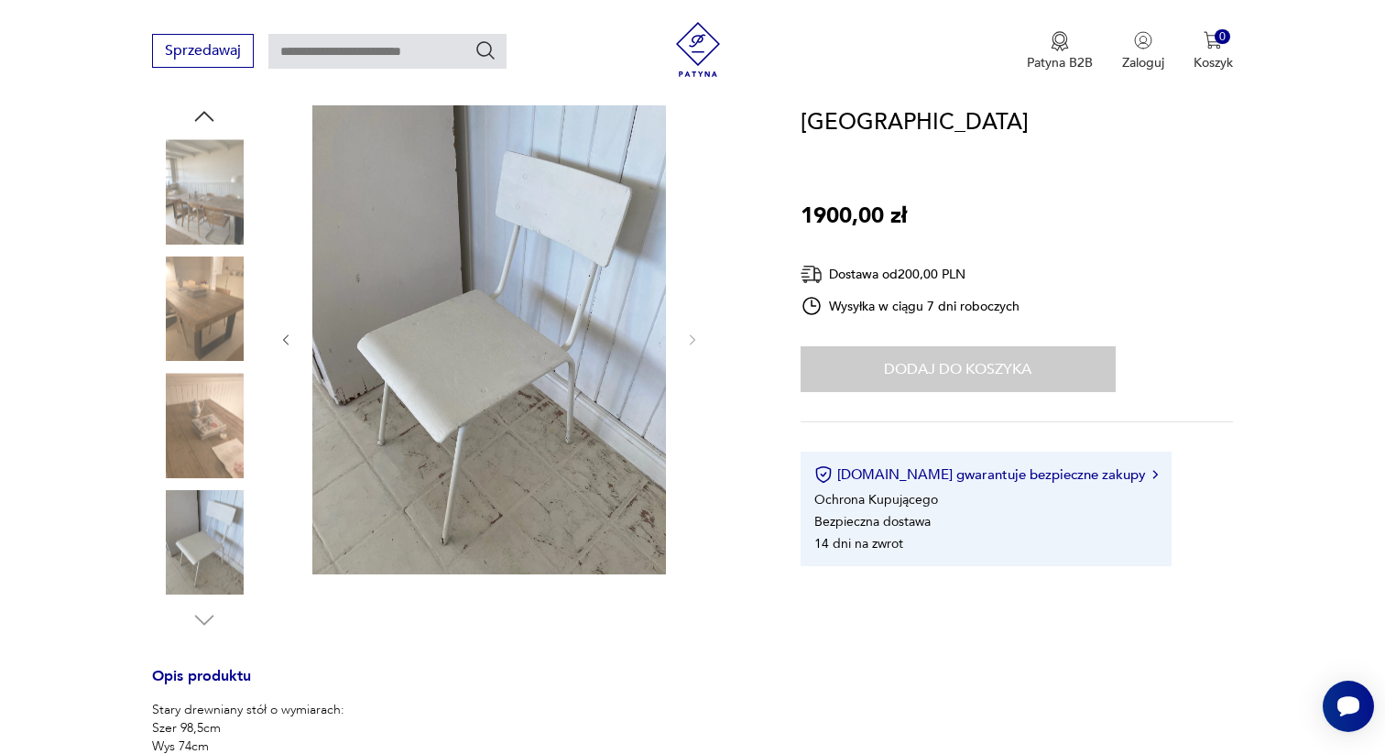
click at [210, 435] on img at bounding box center [204, 425] width 104 height 104
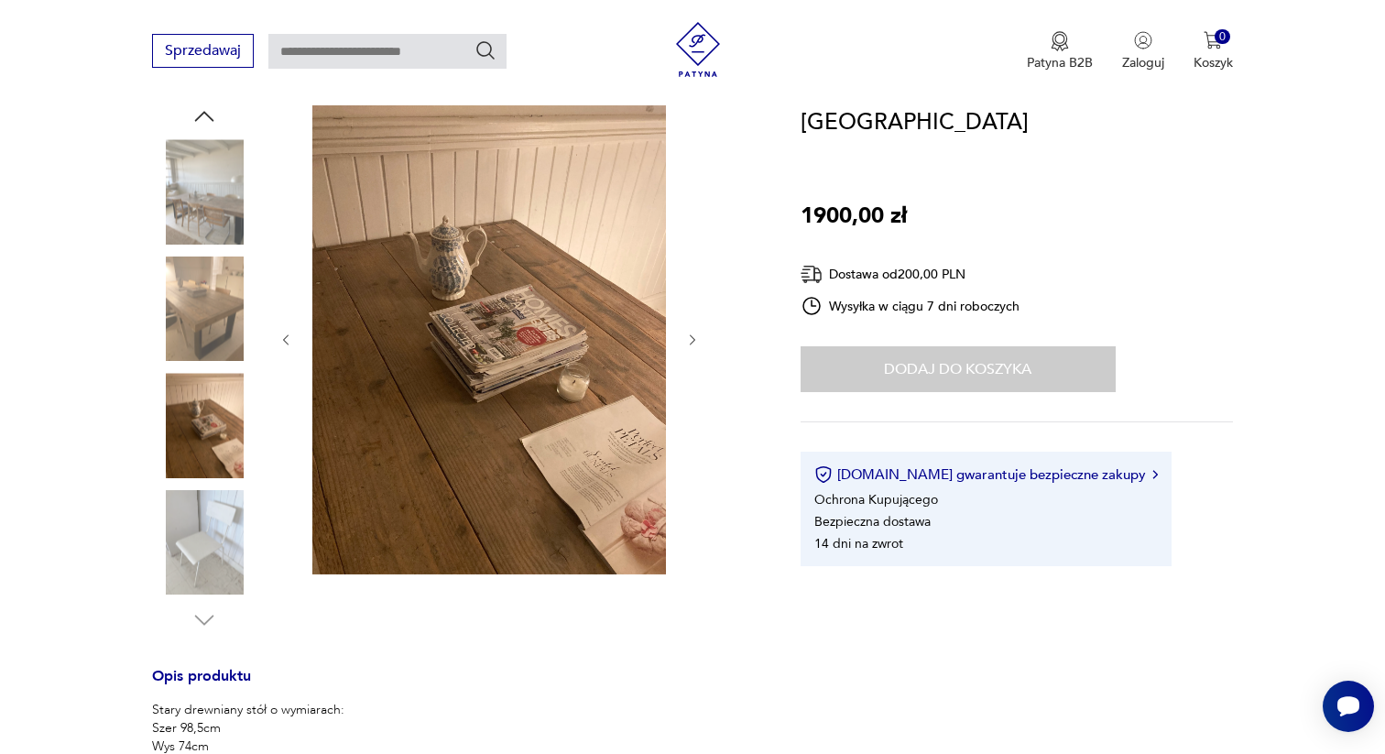
click at [207, 284] on img at bounding box center [204, 308] width 104 height 104
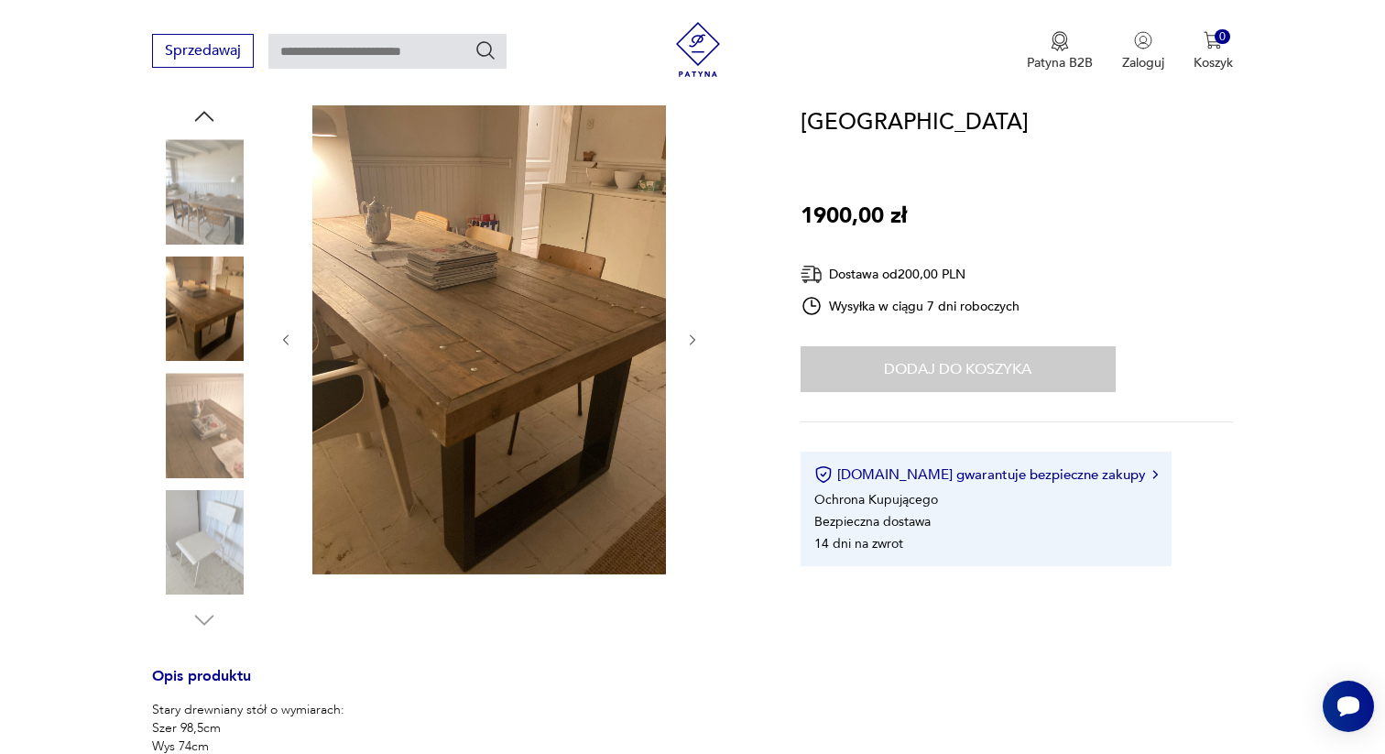
click at [212, 194] on img at bounding box center [204, 191] width 104 height 104
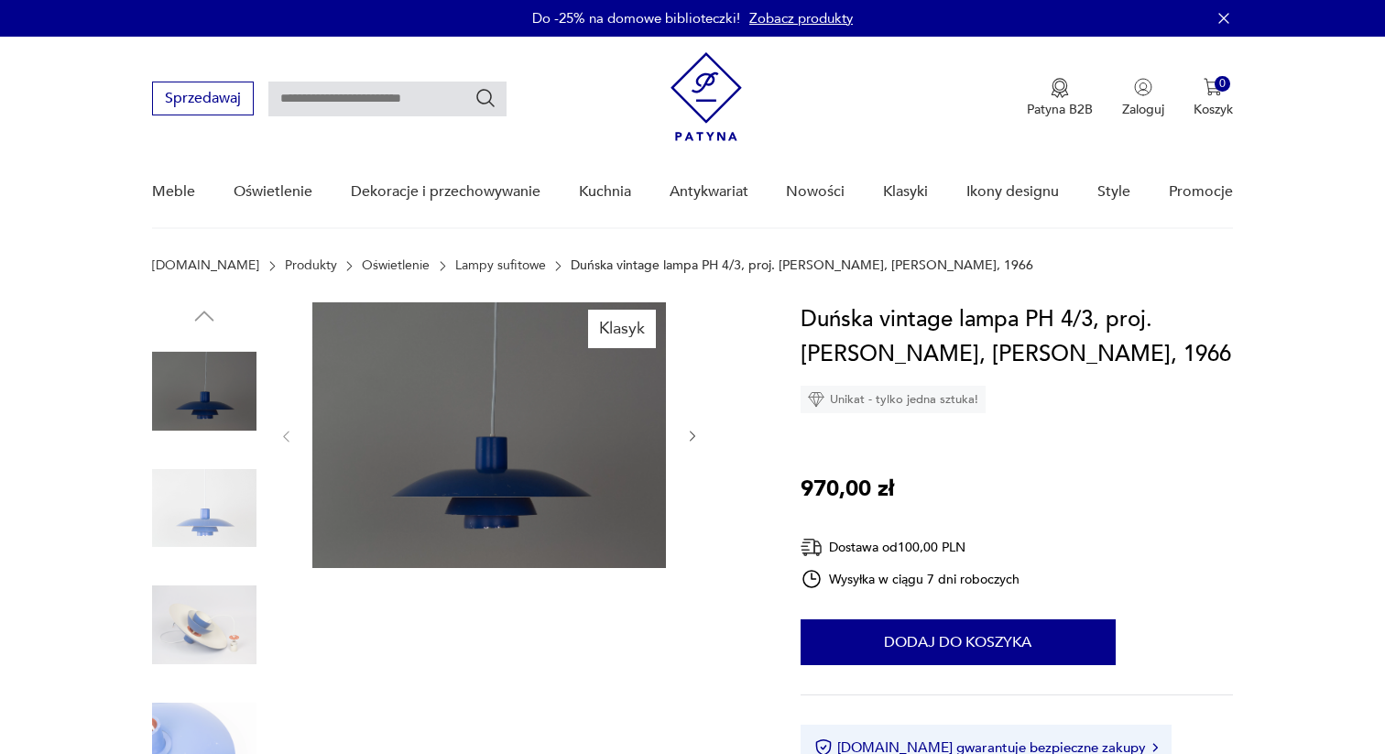
click at [496, 521] on img at bounding box center [488, 435] width 353 height 266
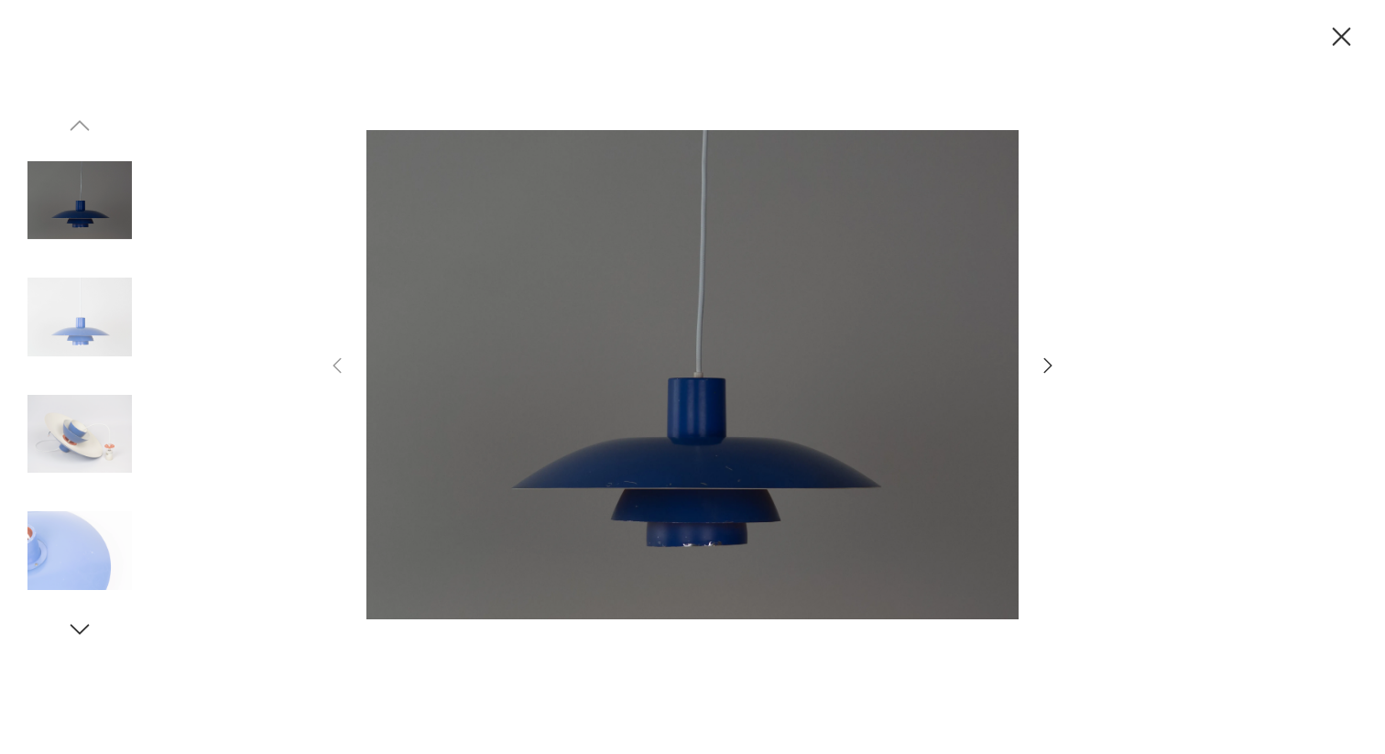
click at [103, 320] on img at bounding box center [79, 317] width 104 height 104
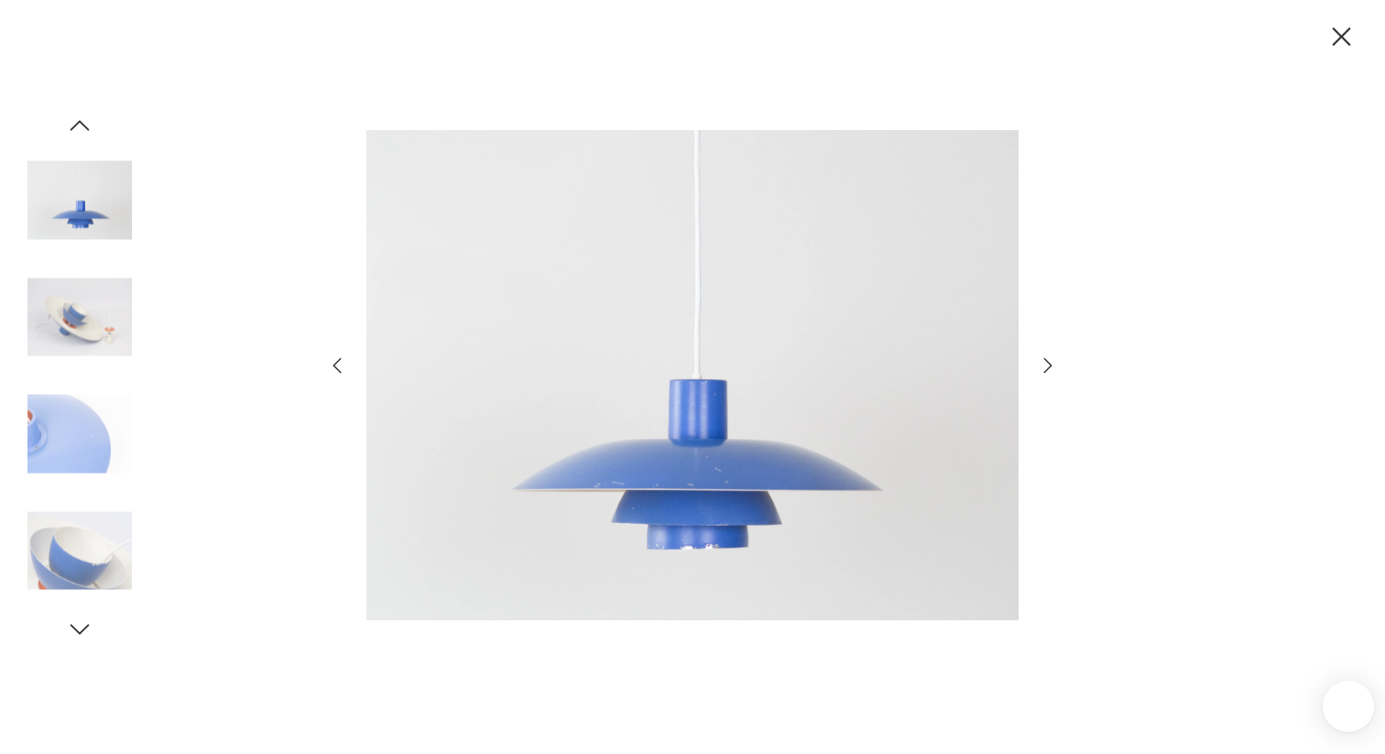
click at [102, 392] on img at bounding box center [79, 434] width 104 height 104
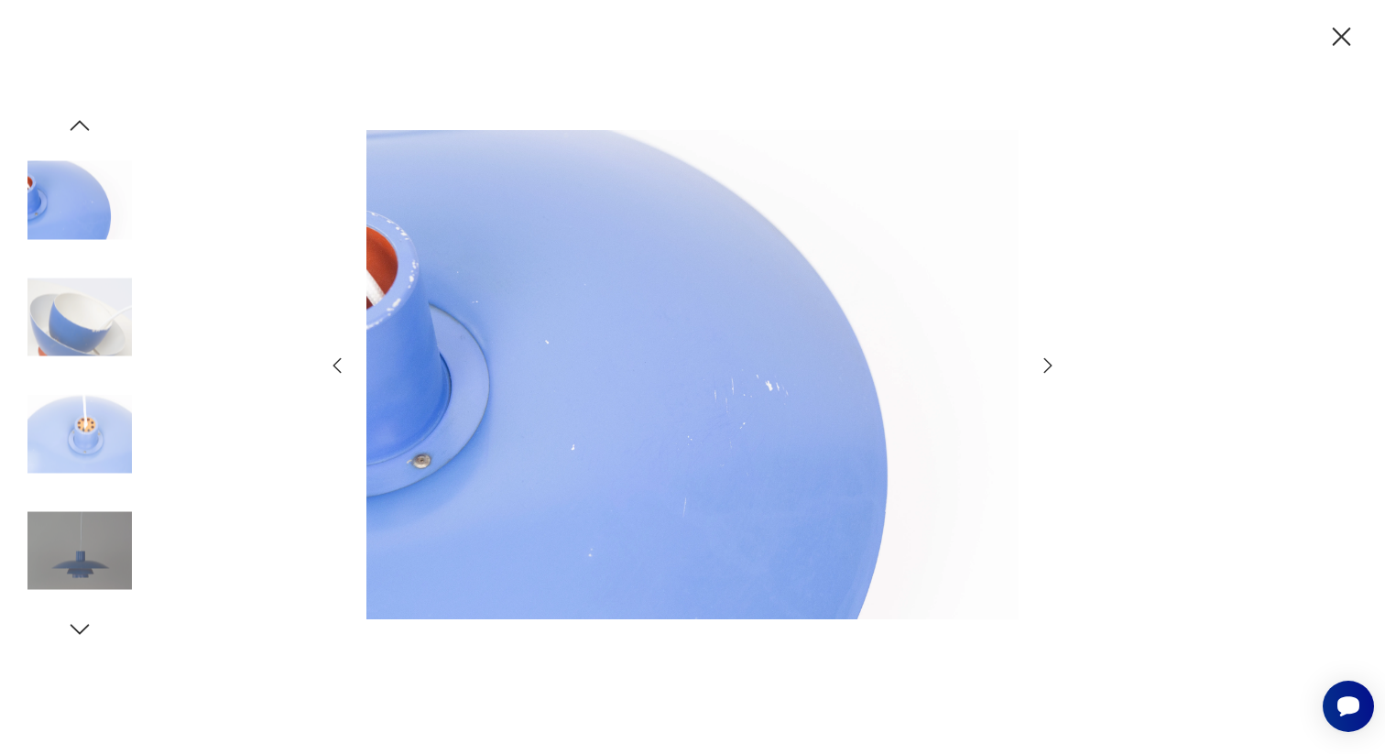
click at [83, 532] on img at bounding box center [79, 550] width 104 height 104
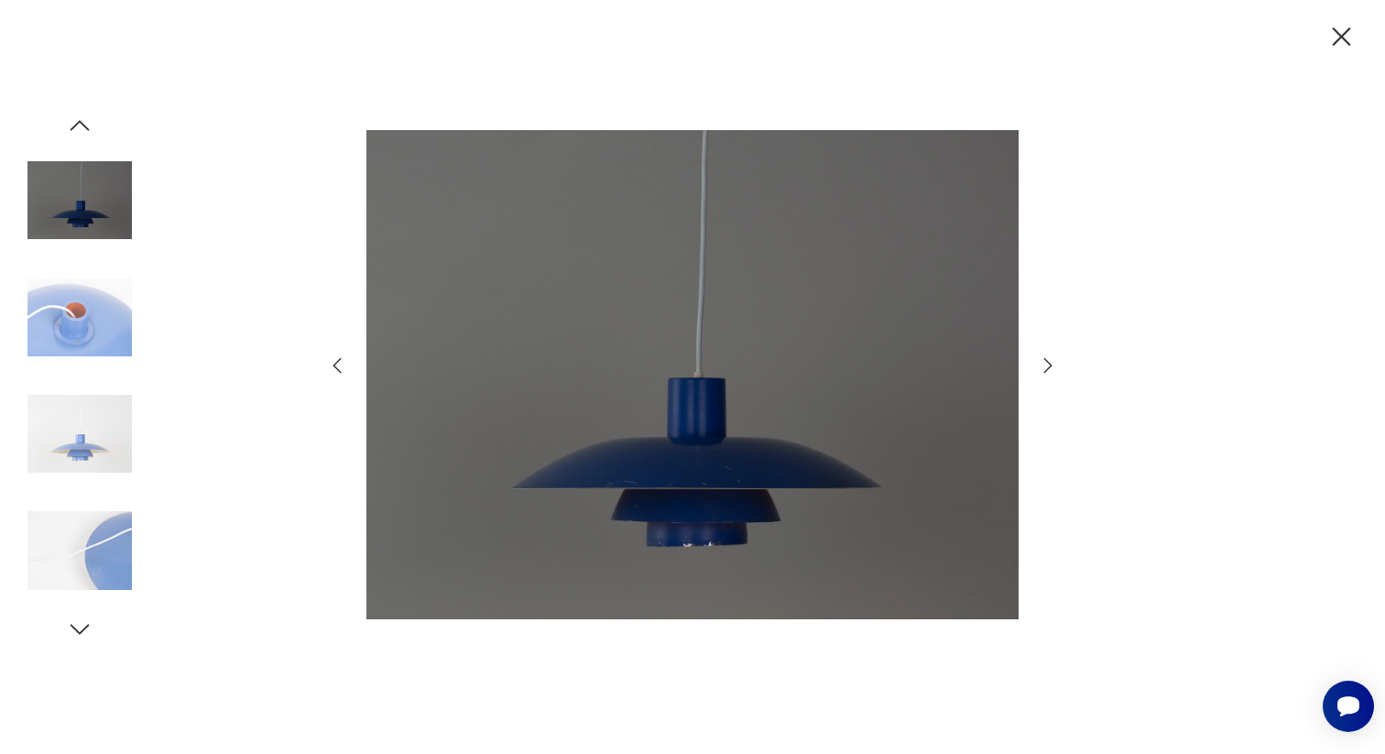
click at [83, 461] on img at bounding box center [79, 434] width 104 height 104
